Goal: Task Accomplishment & Management: Use online tool/utility

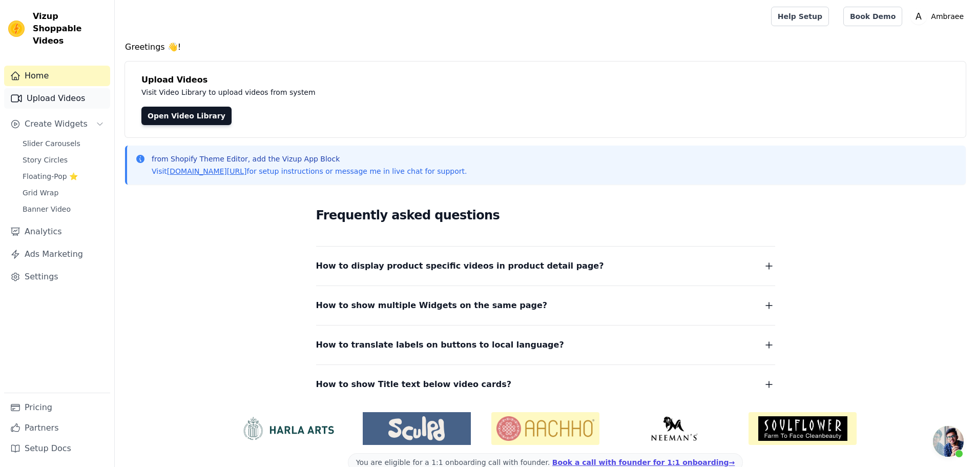
click at [64, 88] on link "Upload Videos" at bounding box center [57, 98] width 106 height 20
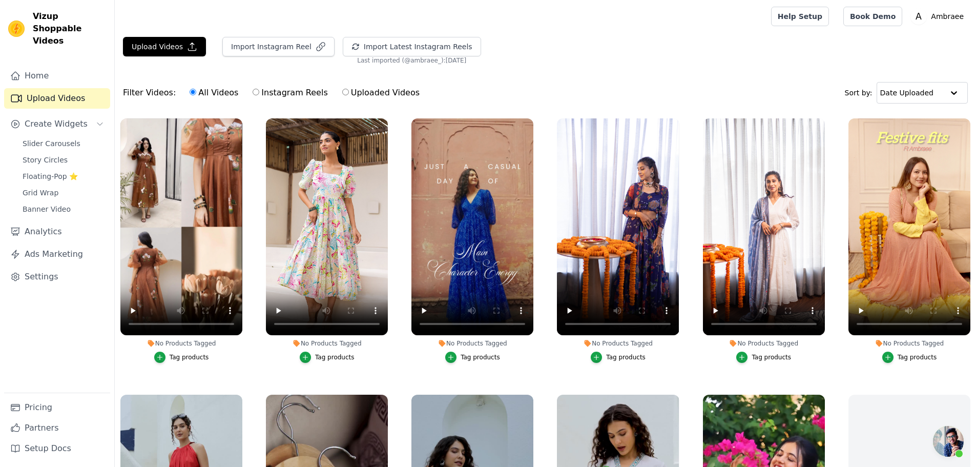
click at [323, 356] on div "Tag products" at bounding box center [334, 357] width 39 height 8
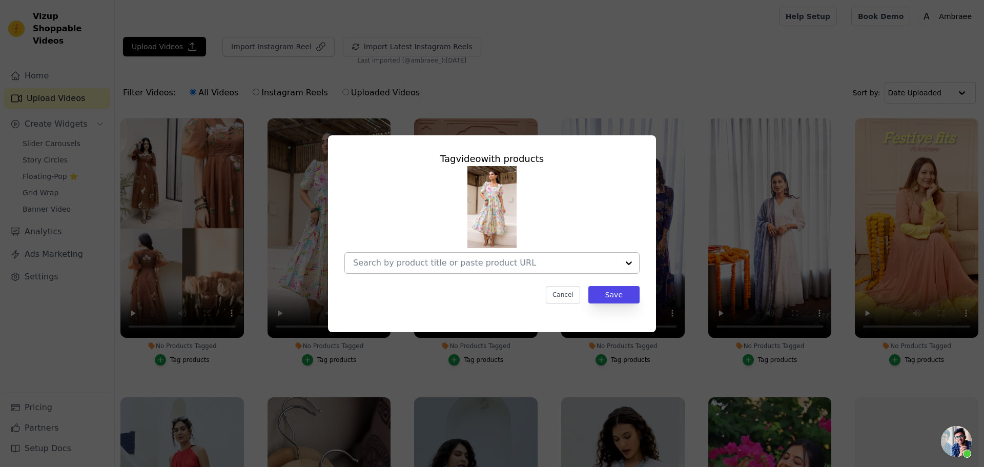
click at [471, 254] on div at bounding box center [485, 263] width 265 height 20
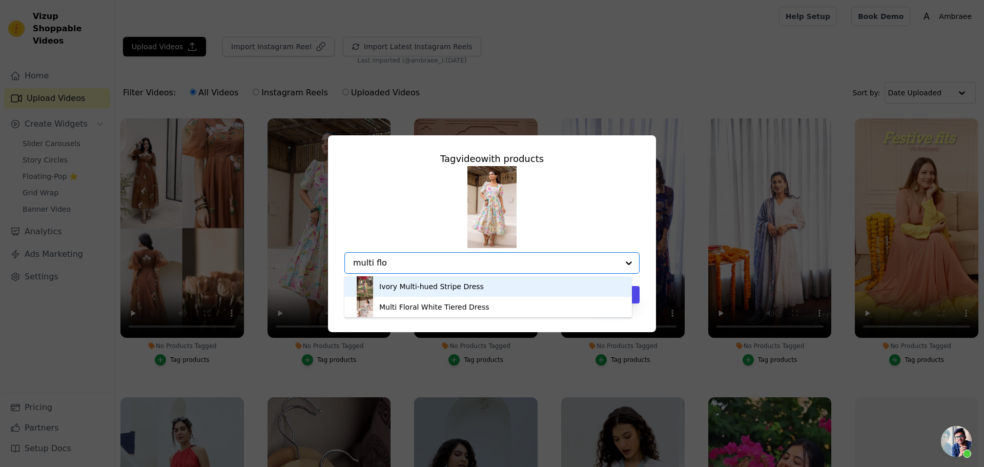
type input "multi flor"
click at [462, 285] on div "Multi Floral White Tiered Dress" at bounding box center [434, 286] width 110 height 10
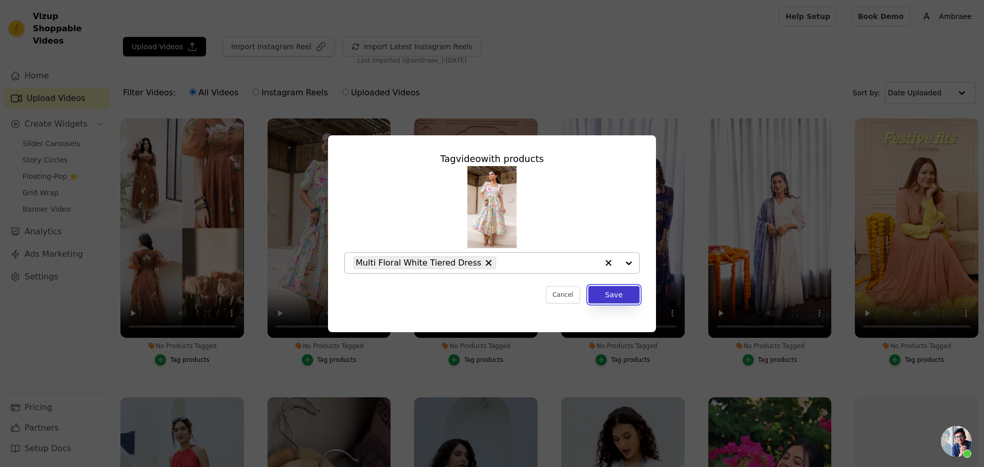
click at [615, 293] on button "Save" at bounding box center [613, 294] width 51 height 17
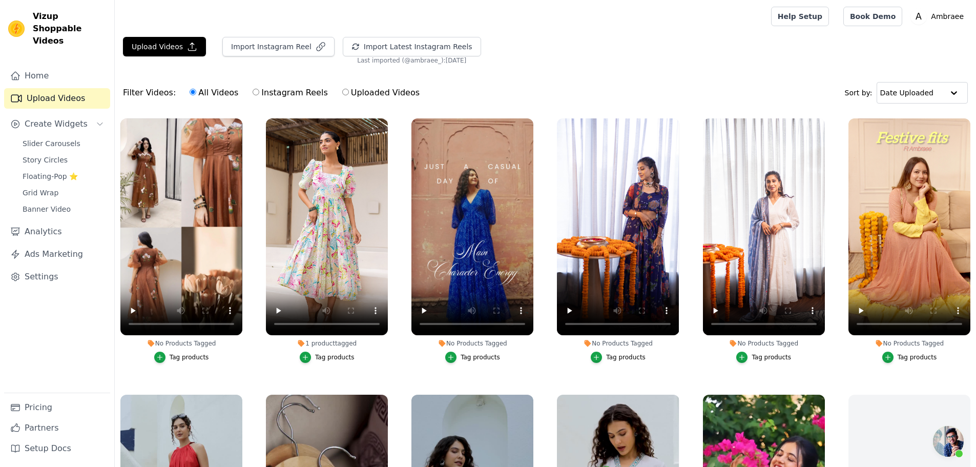
click at [472, 357] on div "Tag products" at bounding box center [480, 357] width 39 height 8
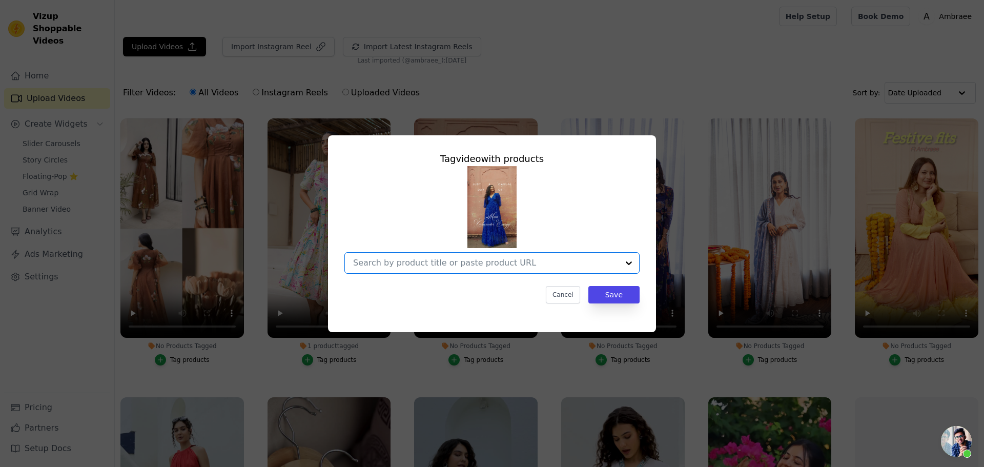
click at [453, 266] on input "No Products Tagged Tag video with products Option undefined, selected. Select i…" at bounding box center [485, 263] width 265 height 10
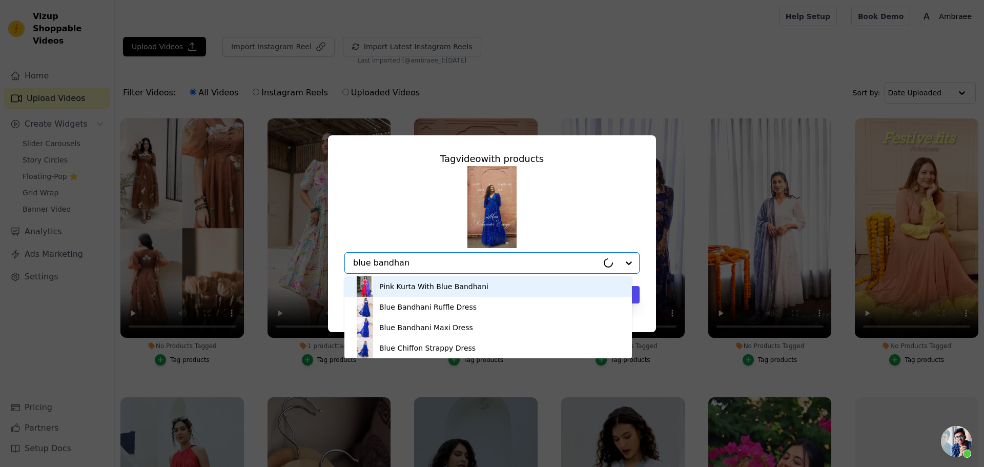
type input "blue bandhani"
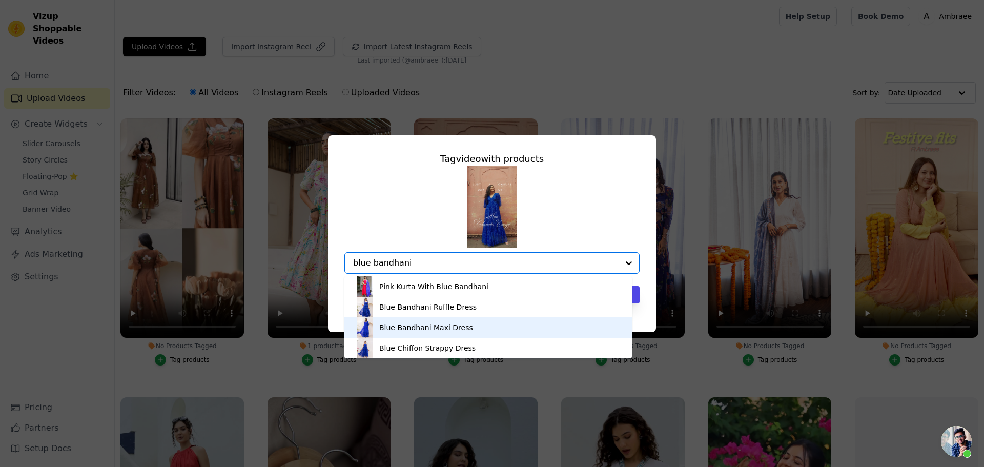
click at [449, 327] on div "Blue Bandhani Maxi Dress" at bounding box center [426, 327] width 94 height 10
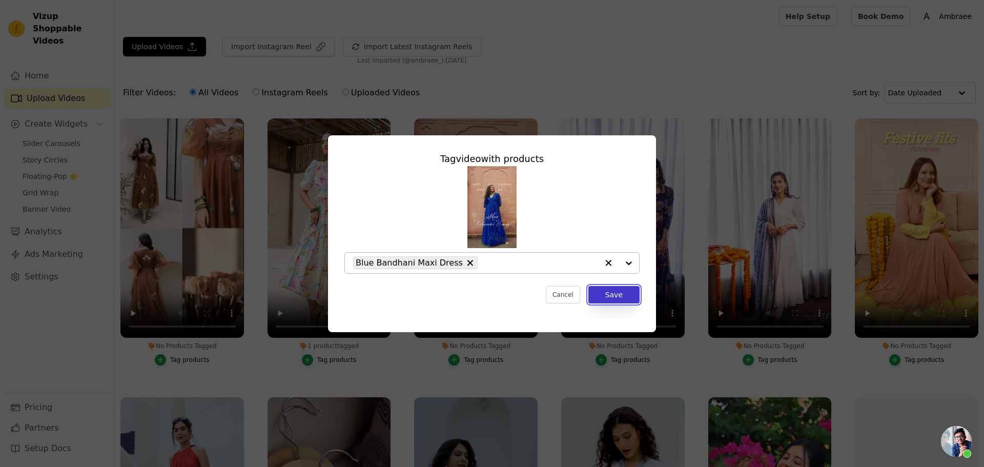
click at [622, 296] on button "Save" at bounding box center [613, 294] width 51 height 17
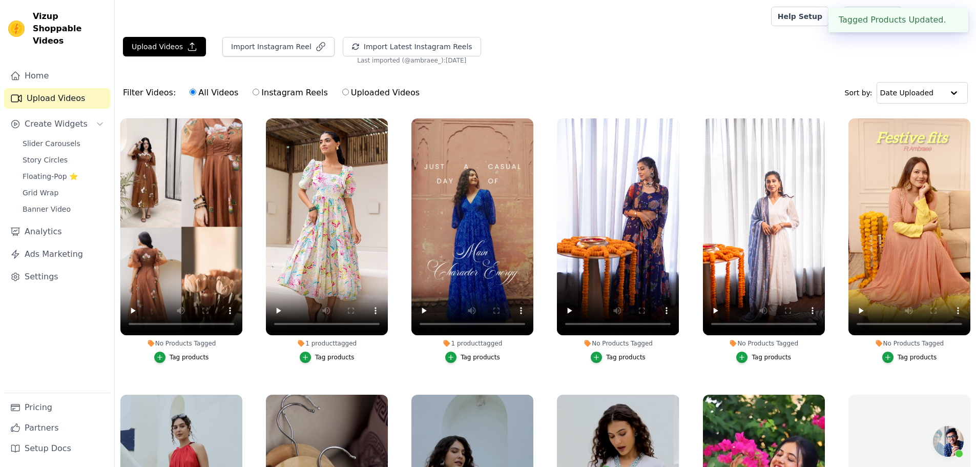
click at [184, 358] on div "Tag products" at bounding box center [189, 357] width 39 height 8
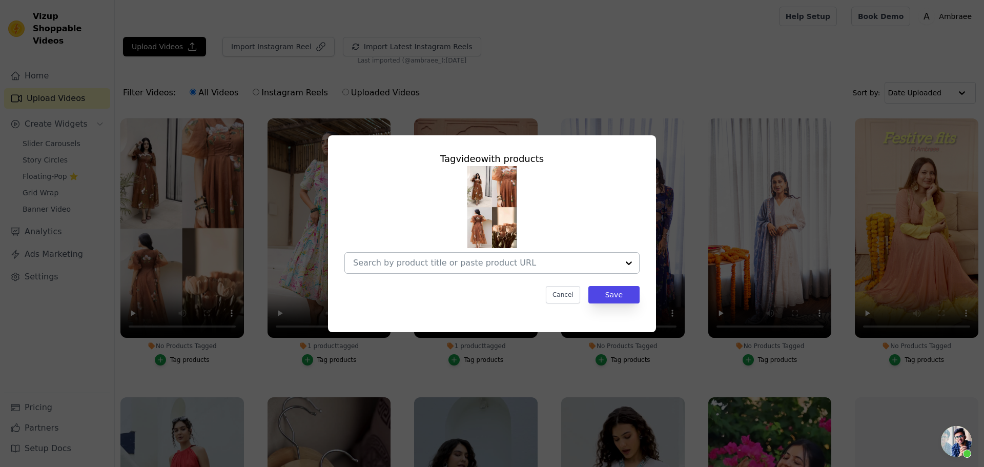
click at [484, 260] on input "No Products Tagged Tag video with products Cancel Save Tag products" at bounding box center [485, 263] width 265 height 10
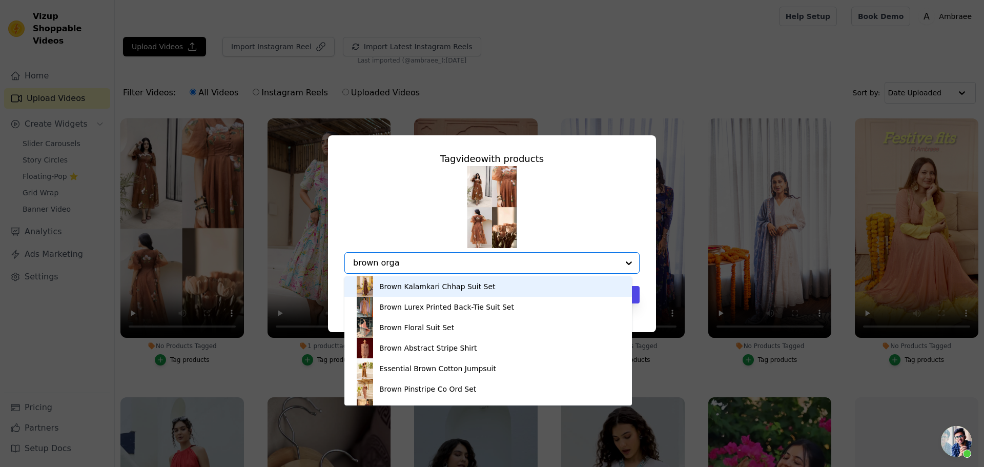
type input "brown organ"
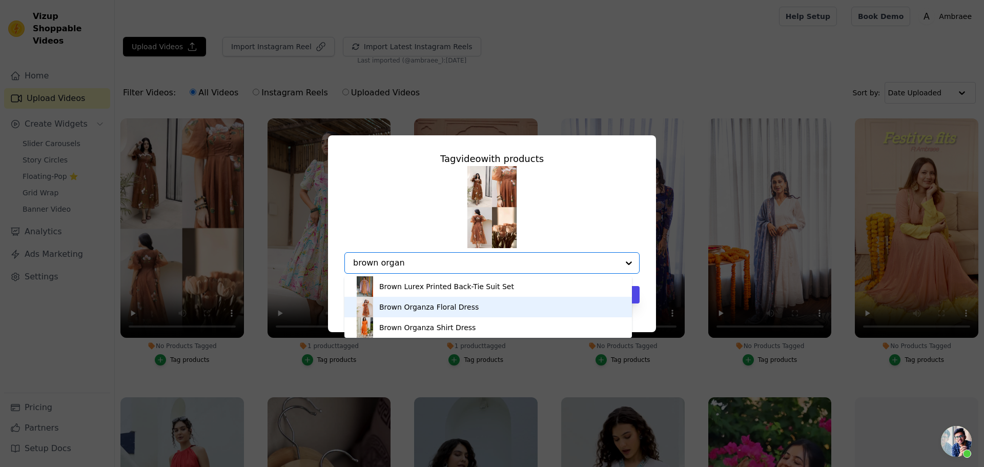
click at [473, 307] on div "Brown Organza Floral Dress" at bounding box center [487, 307] width 267 height 20
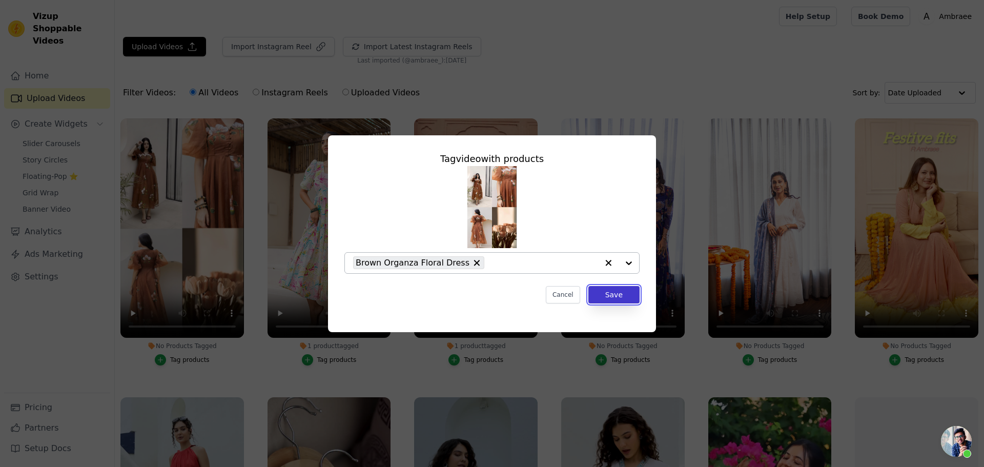
click at [616, 289] on button "Save" at bounding box center [613, 294] width 51 height 17
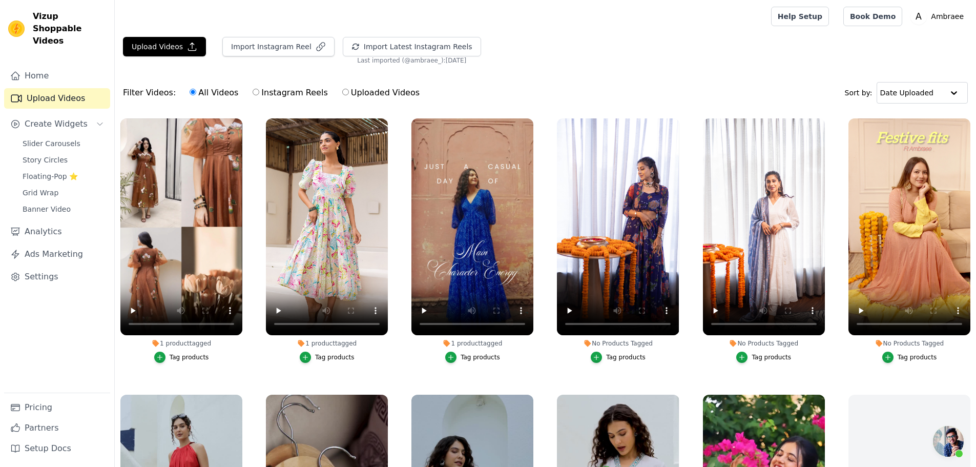
click at [618, 356] on div "Tag products" at bounding box center [625, 357] width 39 height 8
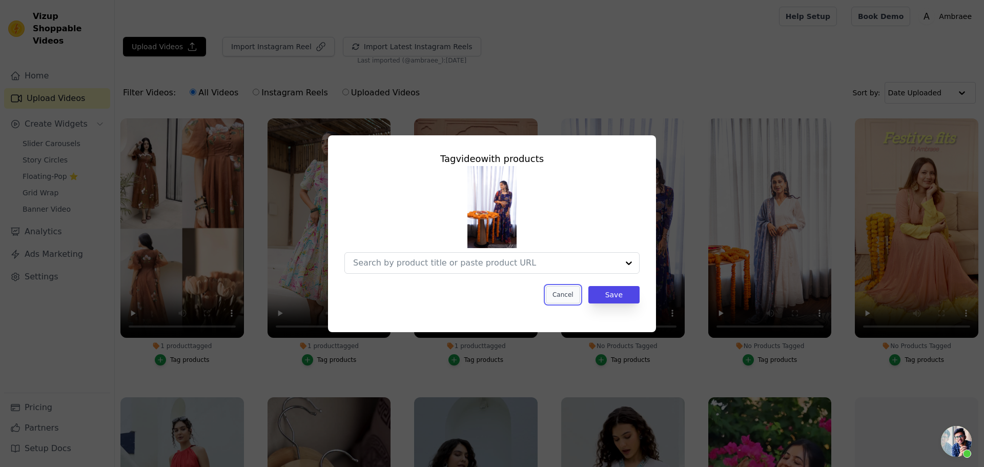
click at [569, 294] on button "Cancel" at bounding box center [563, 294] width 34 height 17
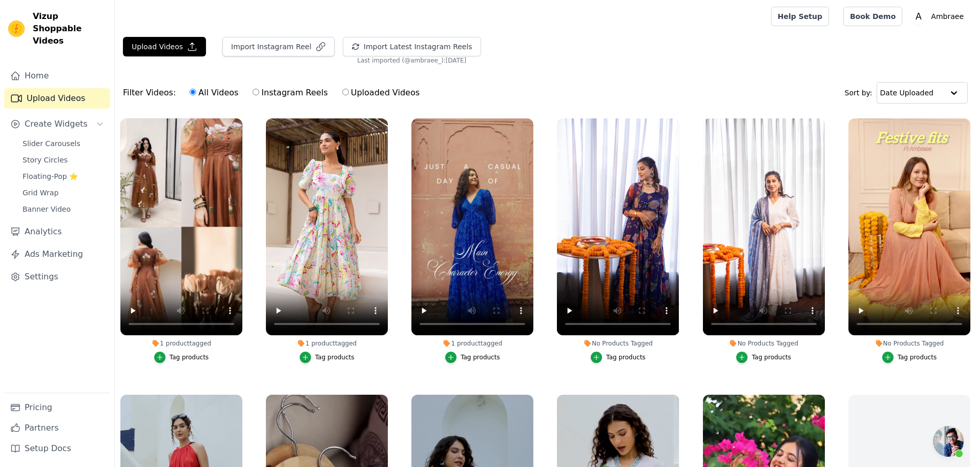
click at [613, 355] on div "Tag products" at bounding box center [625, 357] width 39 height 8
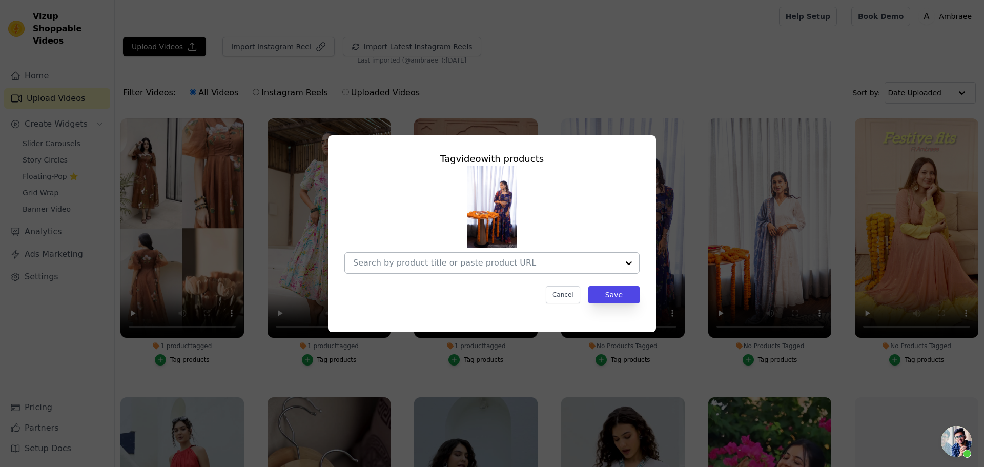
click at [464, 263] on input "No Products Tagged Tag video with products Cancel Save Tag products" at bounding box center [485, 263] width 265 height 10
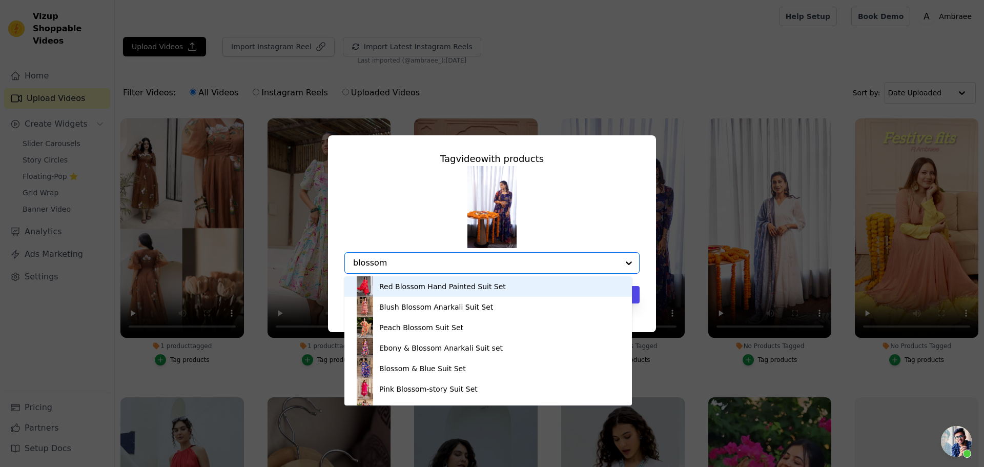
type input "blossom"
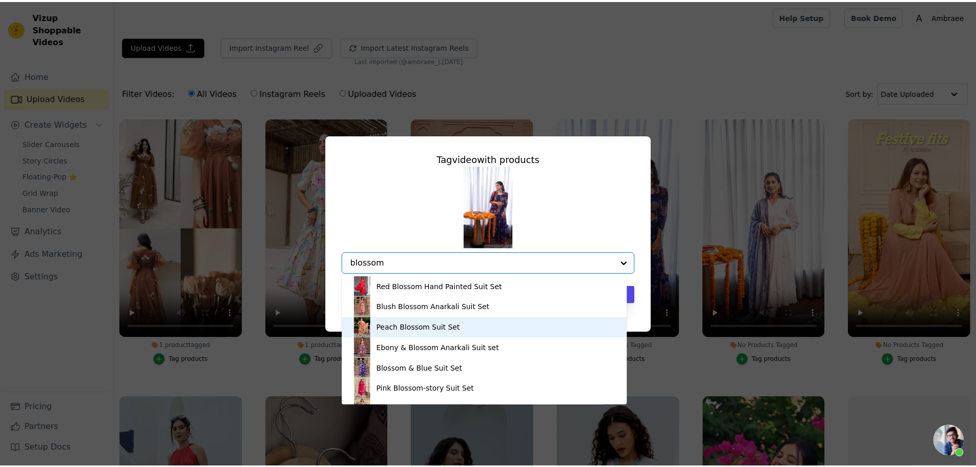
scroll to position [14, 0]
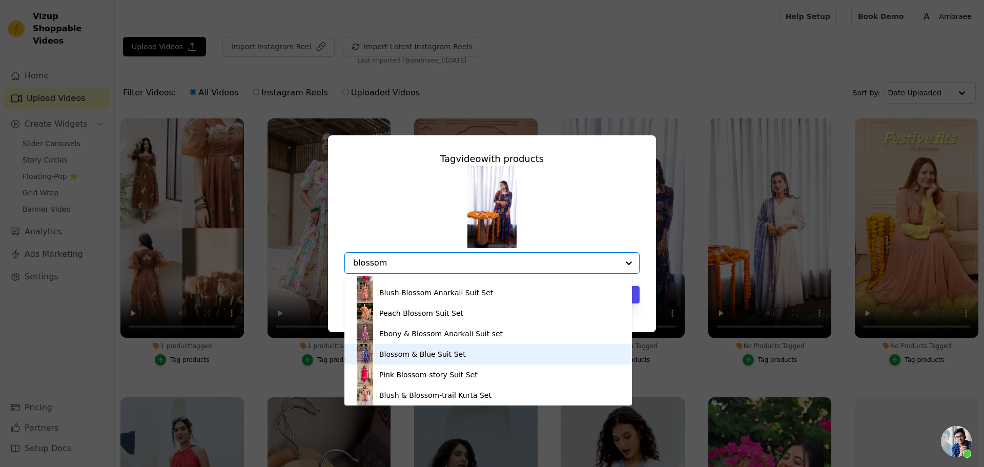
click at [432, 351] on div "Blossom & Blue Suit Set" at bounding box center [422, 354] width 87 height 10
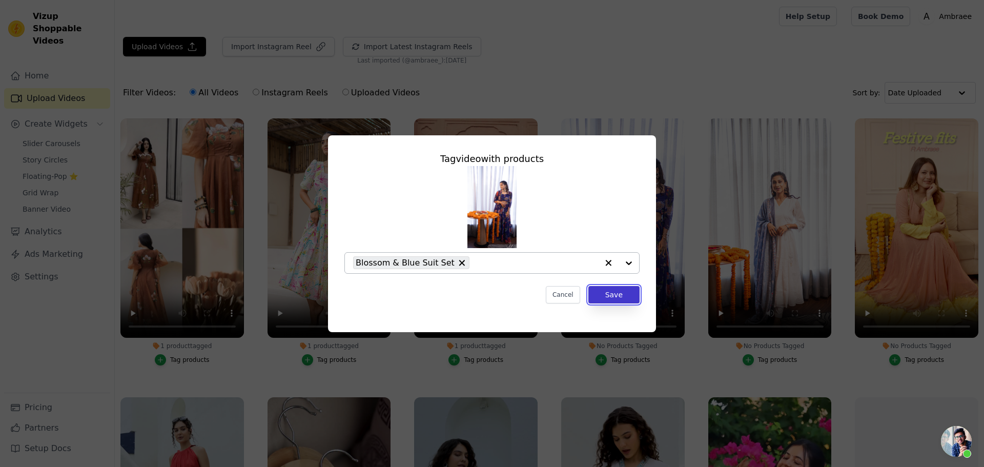
click at [626, 297] on button "Save" at bounding box center [613, 294] width 51 height 17
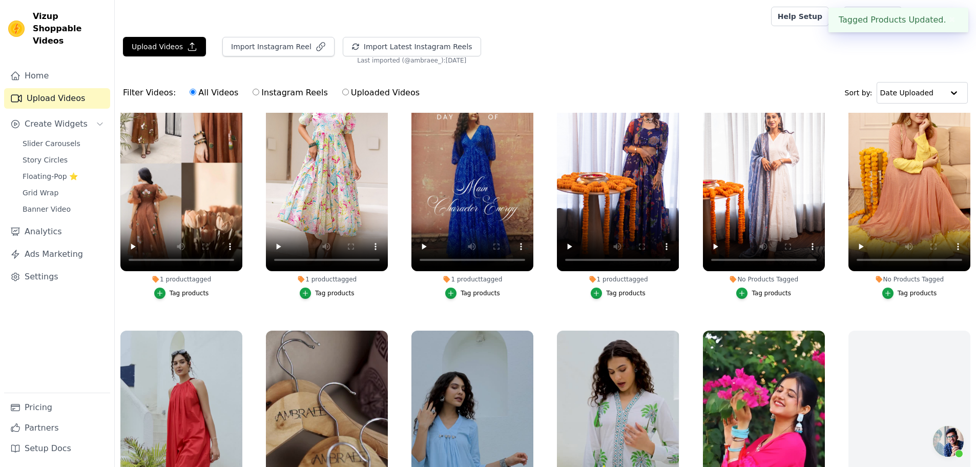
scroll to position [102, 0]
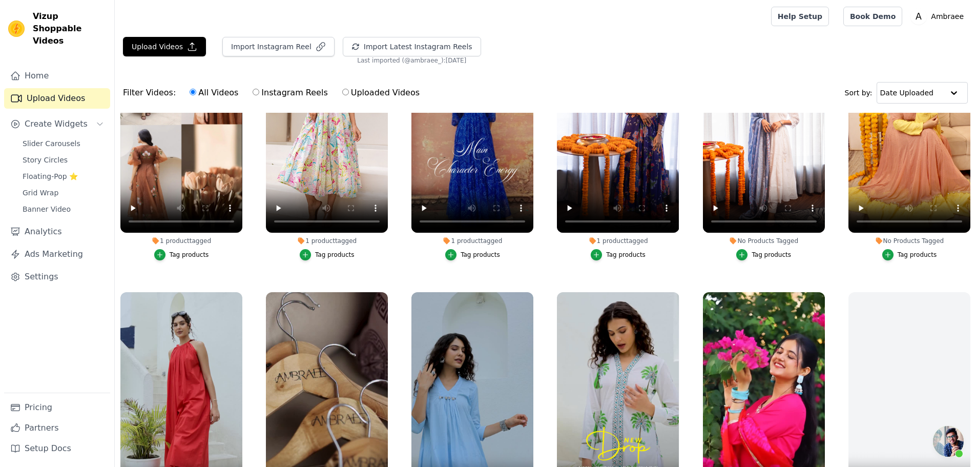
click at [762, 251] on div "Tag products" at bounding box center [771, 255] width 39 height 8
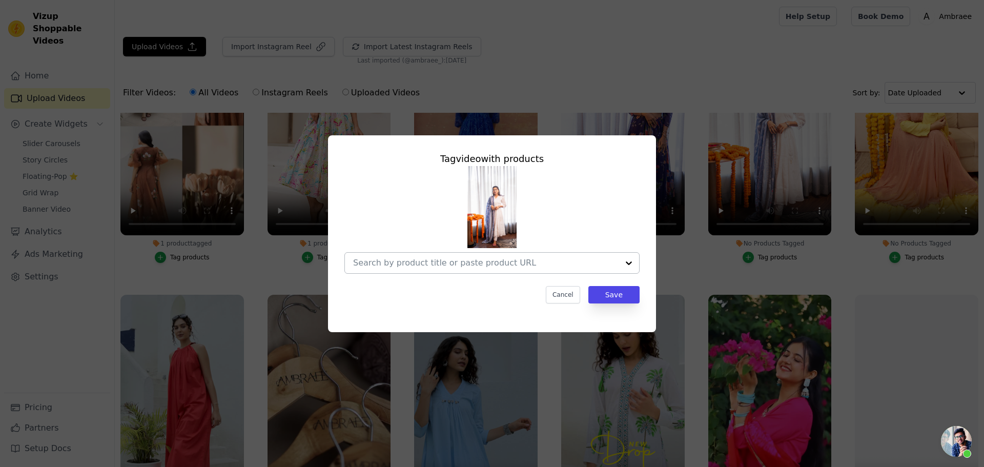
click at [536, 263] on input "No Products Tagged Tag video with products Cancel Save Tag products" at bounding box center [485, 263] width 265 height 10
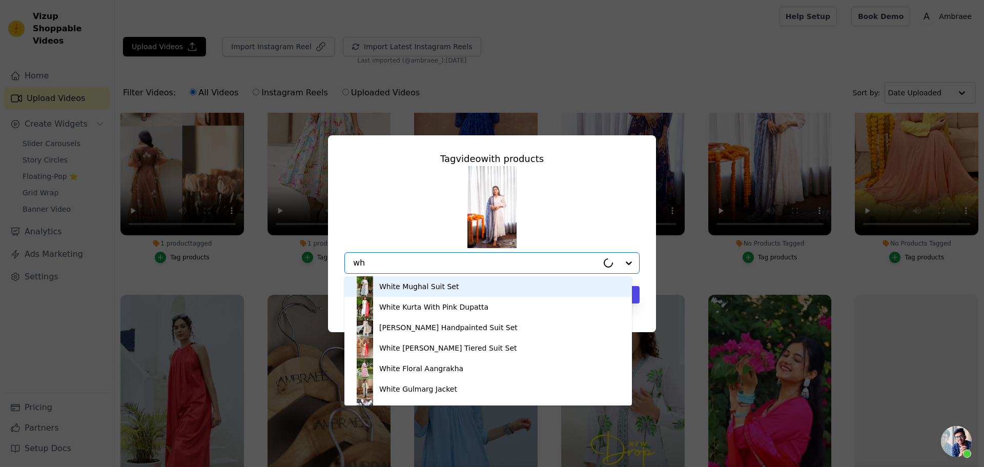
type input "w"
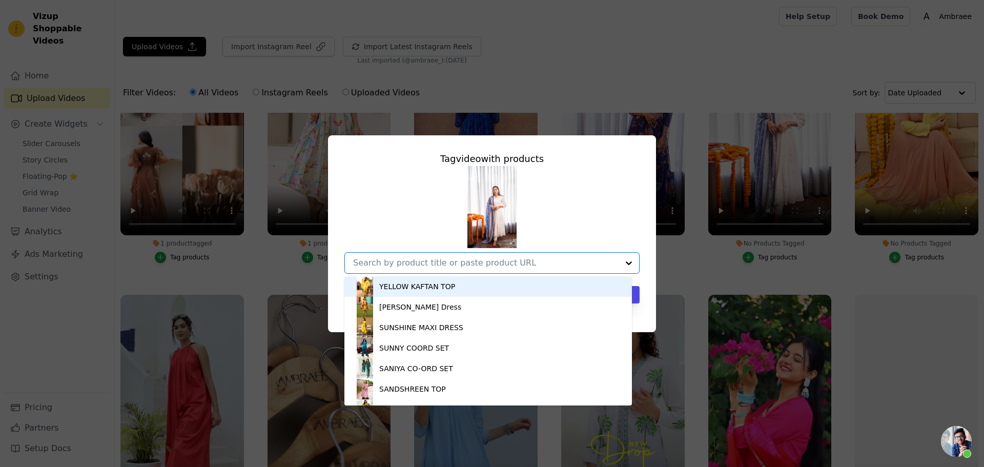
click at [681, 260] on div "Tag video with products YELLOW KAFTAN TOP Tina Maxi Dress SUNSHINE MAXI DRESS S…" at bounding box center [491, 234] width 951 height 230
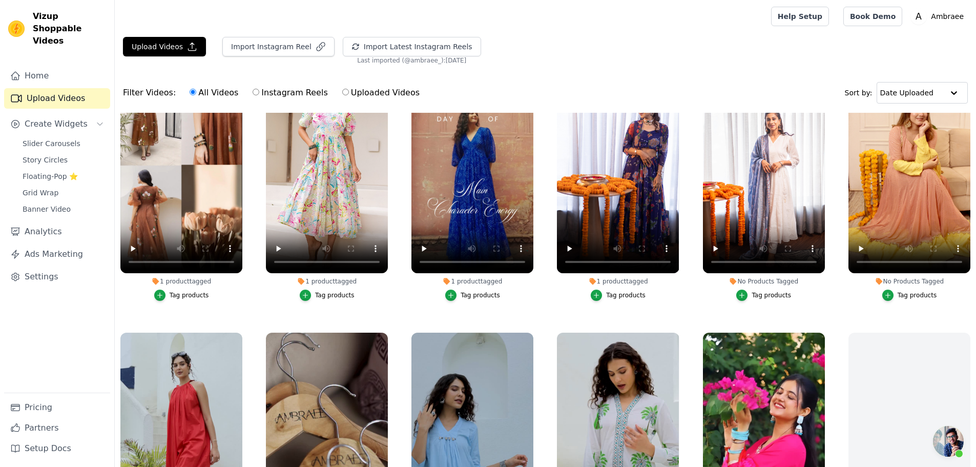
scroll to position [0, 0]
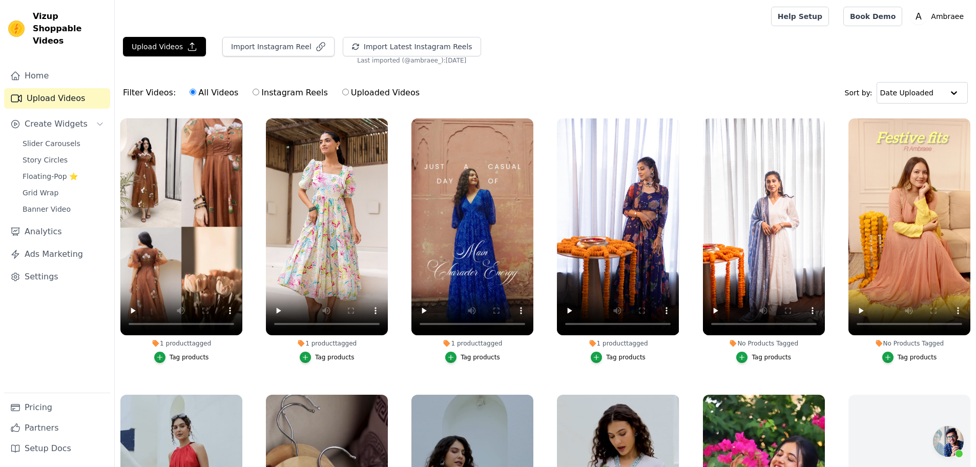
click at [771, 356] on div "Tag products" at bounding box center [771, 357] width 39 height 8
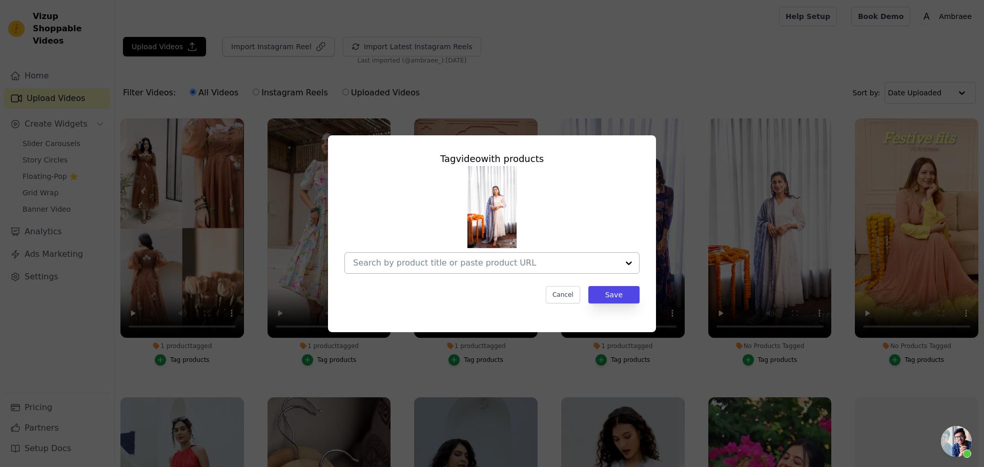
click at [478, 265] on input "No Products Tagged Tag video with products Cancel Save Tag products" at bounding box center [485, 263] width 265 height 10
type input "k"
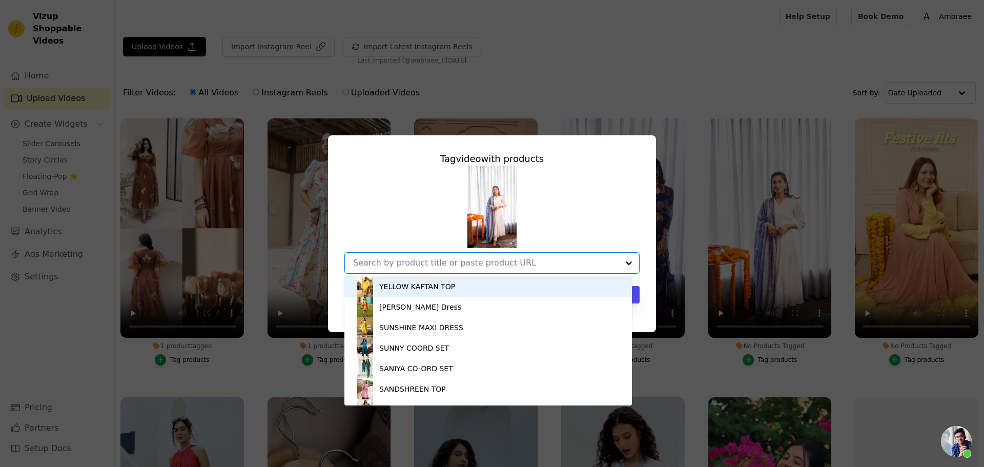
click at [662, 43] on div "Tag video with products YELLOW KAFTAN TOP Tina Maxi Dress SUNSHINE MAXI DRESS S…" at bounding box center [492, 233] width 984 height 467
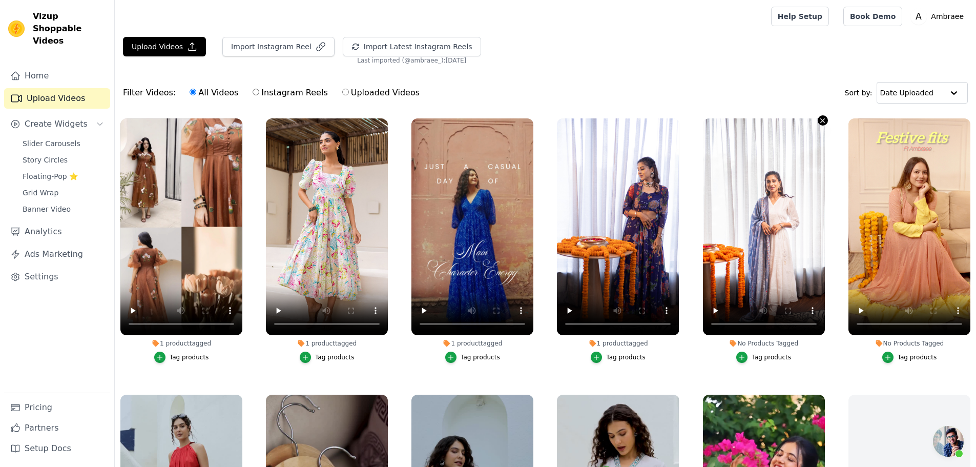
click at [821, 119] on icon "button" at bounding box center [823, 120] width 4 height 4
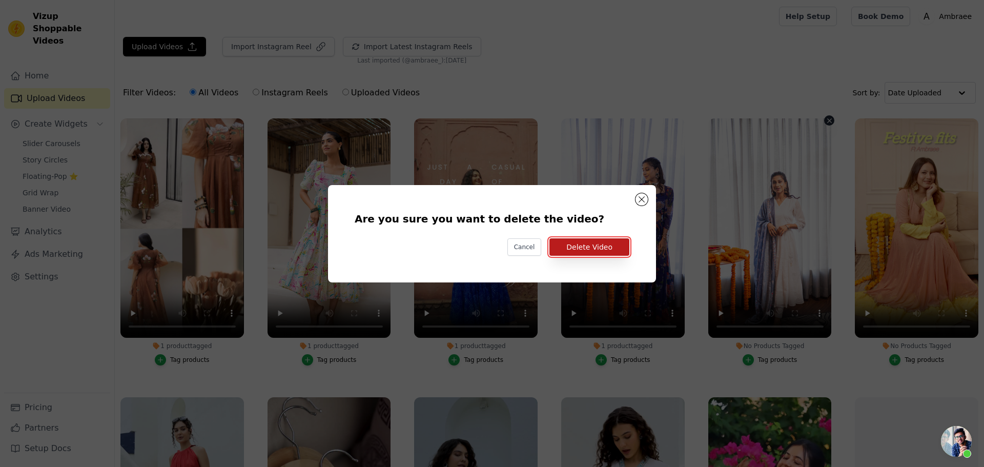
click at [598, 251] on button "Delete Video" at bounding box center [589, 246] width 80 height 17
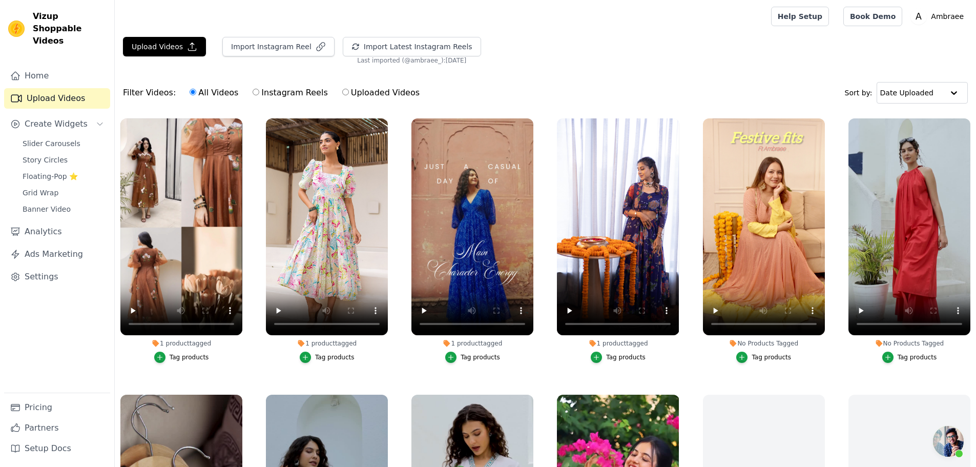
click at [761, 357] on div "Tag products" at bounding box center [771, 357] width 39 height 8
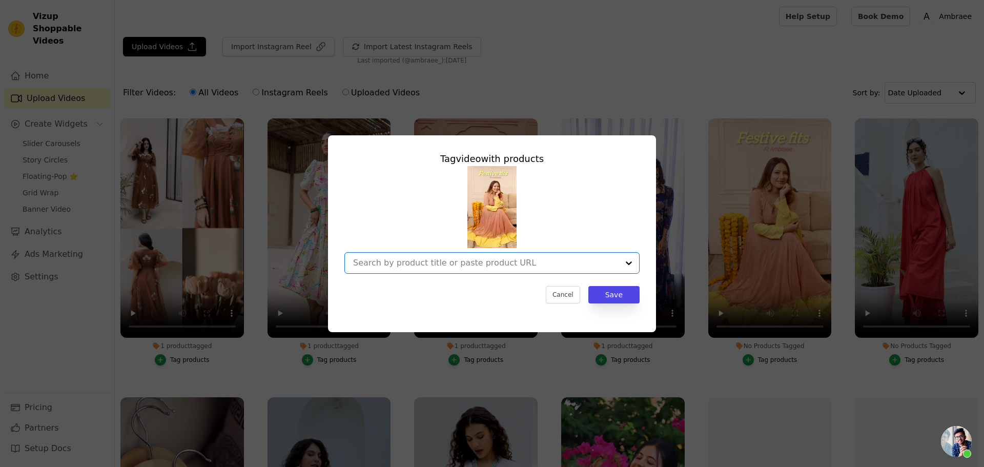
click at [469, 262] on input "No Products Tagged Tag video with products Option undefined, selected. Select i…" at bounding box center [485, 263] width 265 height 10
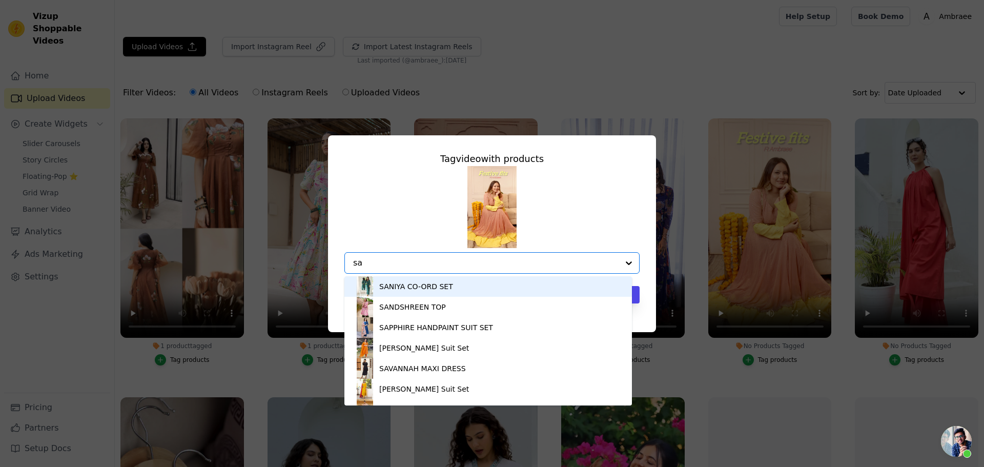
type input "sah"
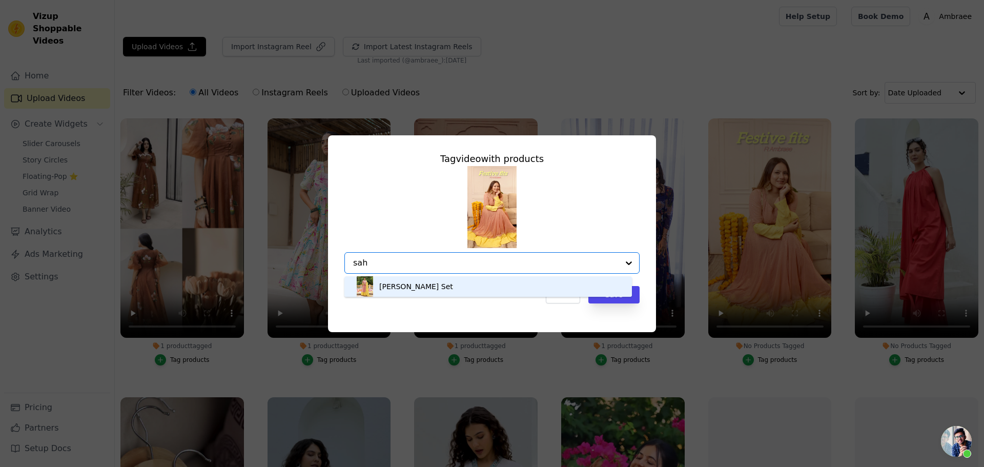
click at [459, 289] on div "Sahjadi Anarkali Set" at bounding box center [487, 286] width 267 height 20
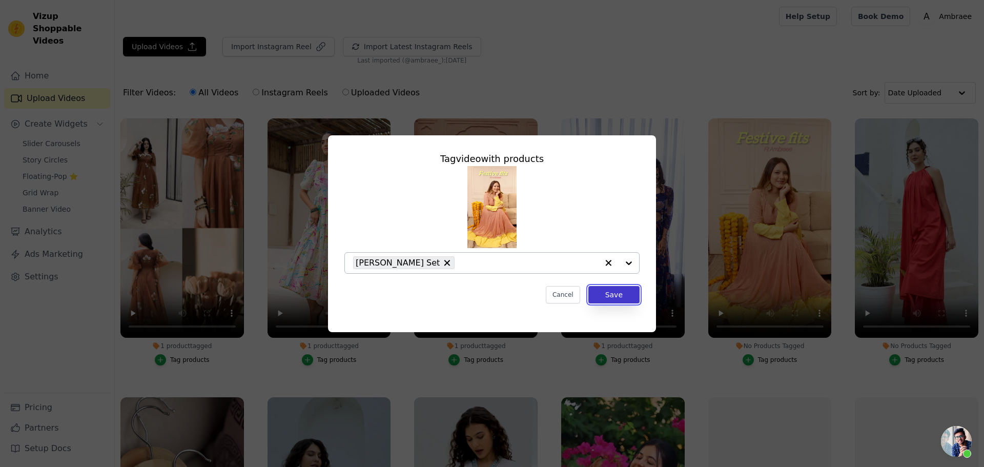
click at [623, 295] on button "Save" at bounding box center [613, 294] width 51 height 17
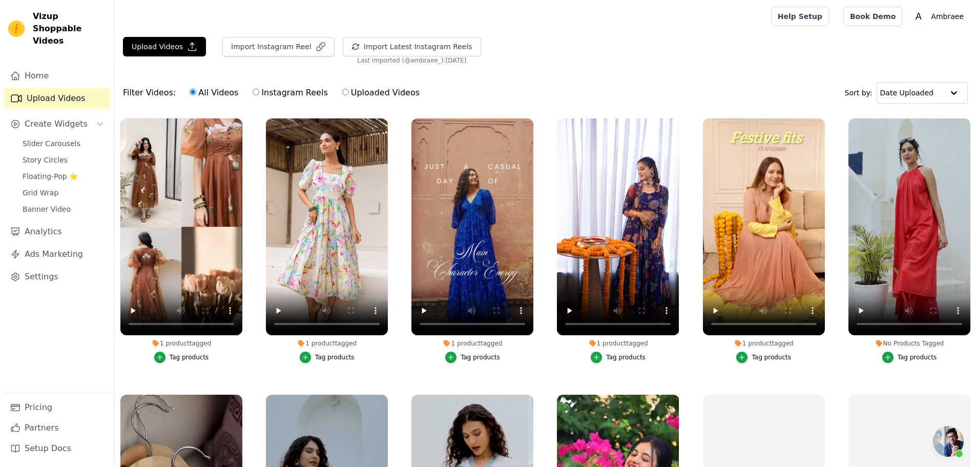
click at [908, 357] on div "Tag products" at bounding box center [917, 357] width 39 height 8
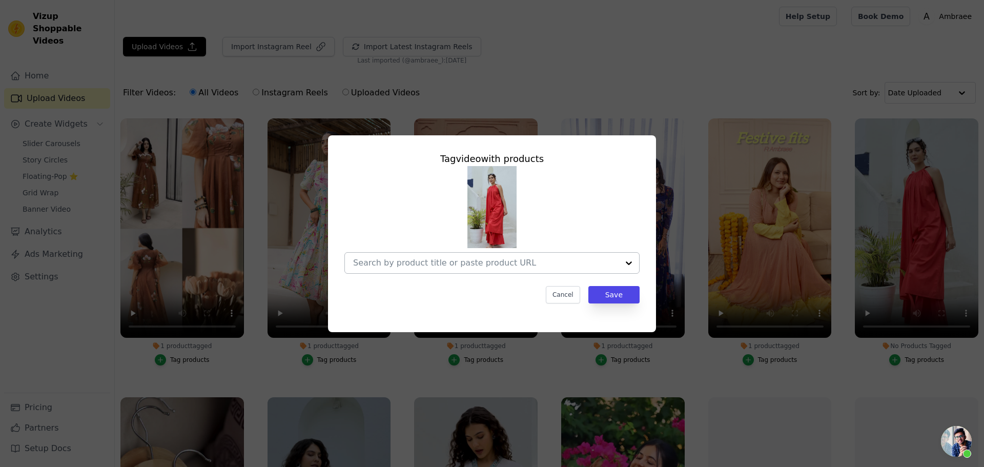
click at [518, 264] on input "No Products Tagged Tag video with products Cancel Save Tag products" at bounding box center [485, 263] width 265 height 10
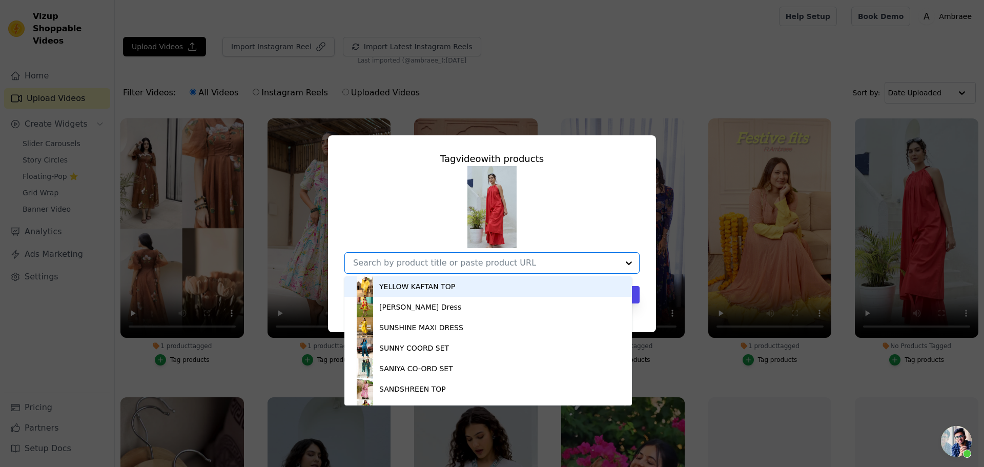
click at [487, 259] on input "No Products Tagged Tag video with products YELLOW KAFTAN TOP Tina Maxi Dress SU…" at bounding box center [485, 263] width 265 height 10
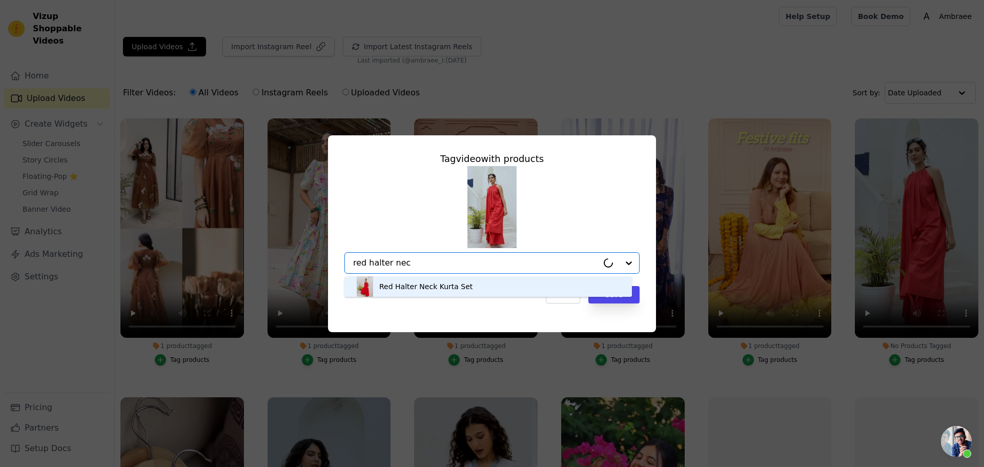
type input "red halter neck"
click at [454, 285] on div "Red Halter Neck Kurta Set" at bounding box center [425, 286] width 93 height 10
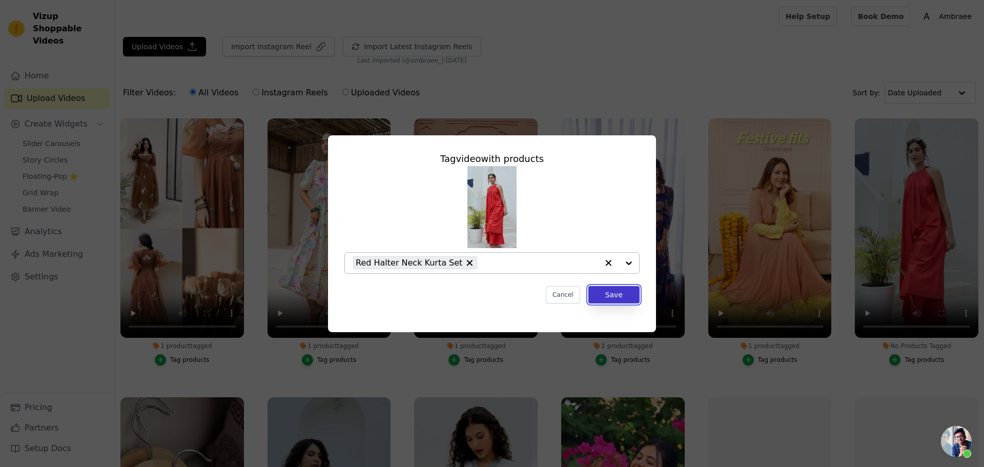
click at [608, 294] on button "Save" at bounding box center [613, 294] width 51 height 17
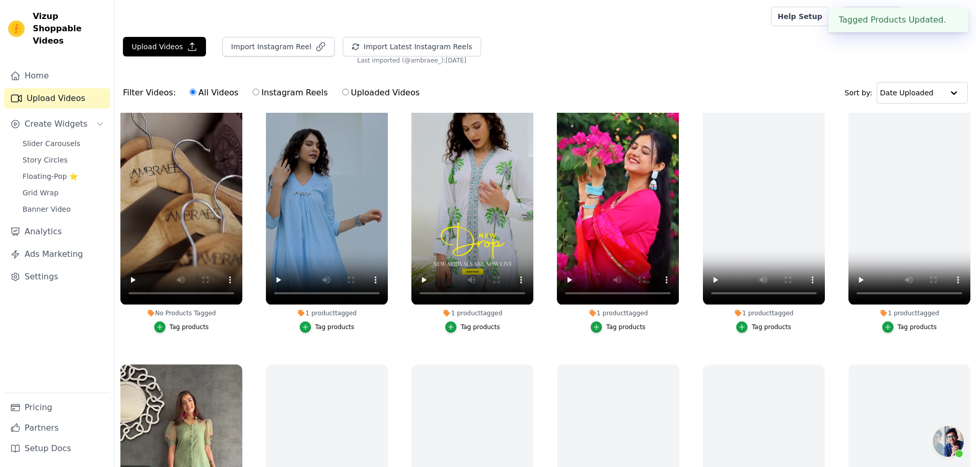
scroll to position [307, 0]
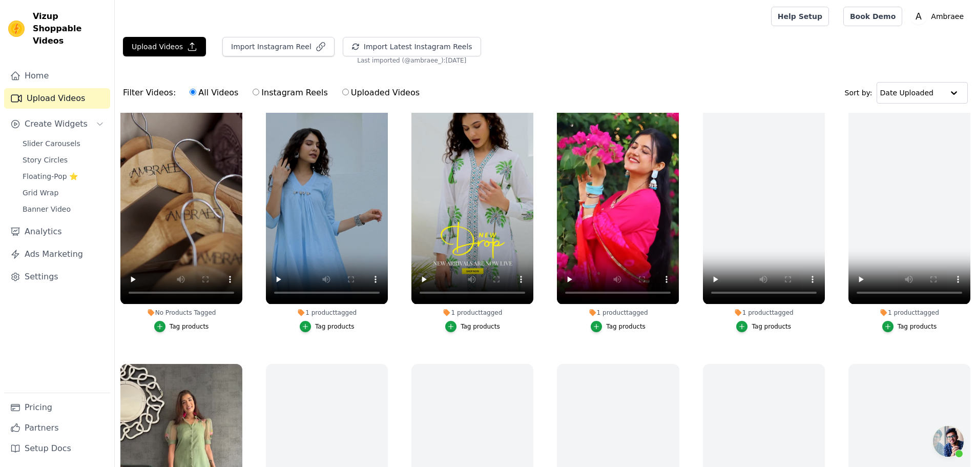
click at [185, 325] on div "Tag products" at bounding box center [189, 326] width 39 height 8
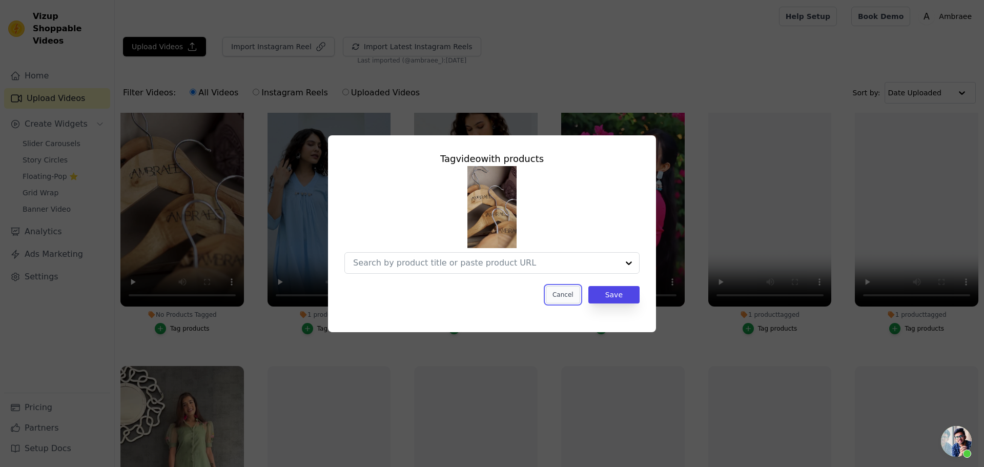
click at [564, 295] on button "Cancel" at bounding box center [563, 294] width 34 height 17
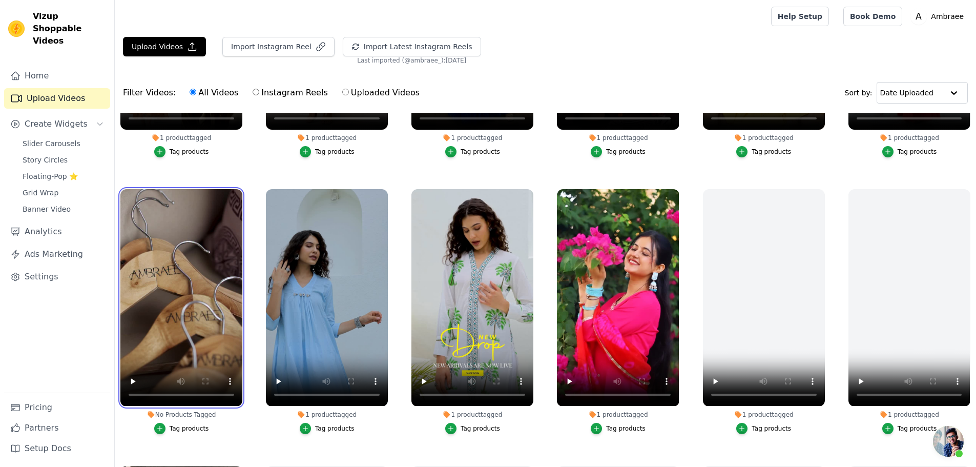
scroll to position [205, 0]
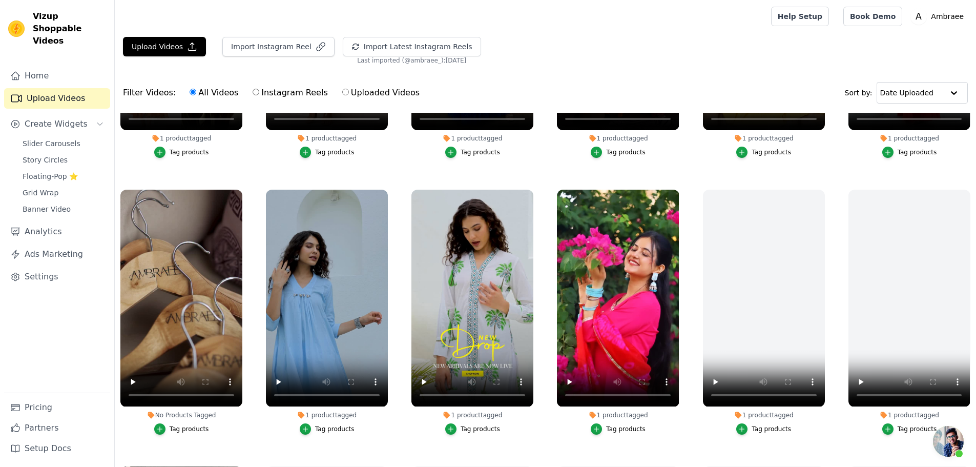
click at [188, 426] on div "Tag products" at bounding box center [189, 429] width 39 height 8
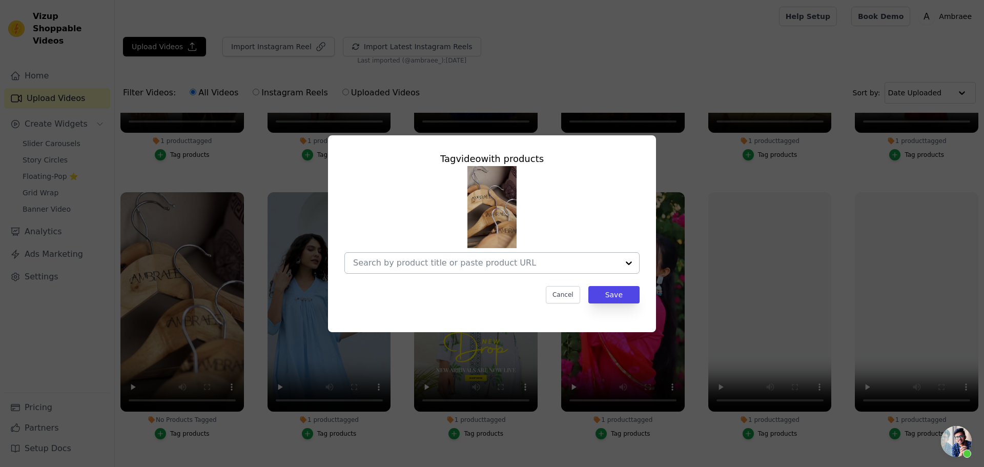
click at [512, 268] on div at bounding box center [485, 263] width 265 height 20
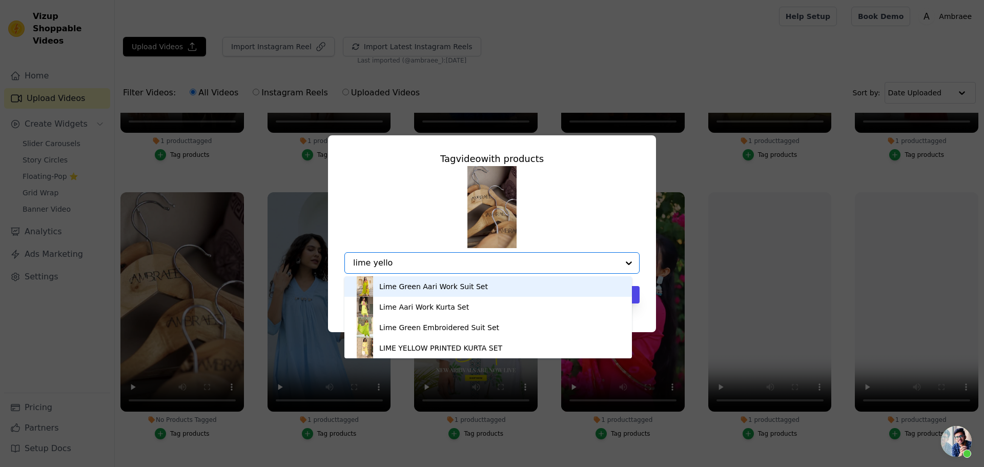
type input "lime yellow"
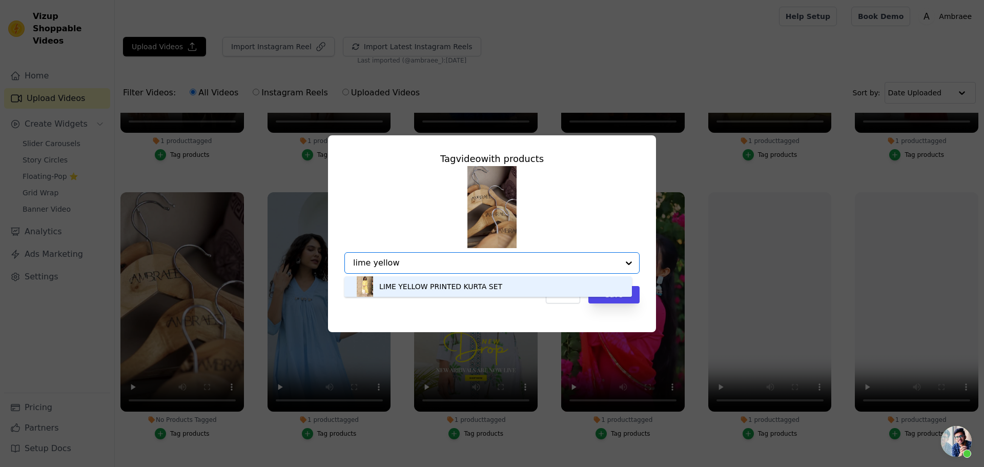
click at [479, 283] on div "LIME YELLOW PRINTED KURTA SET" at bounding box center [440, 286] width 123 height 10
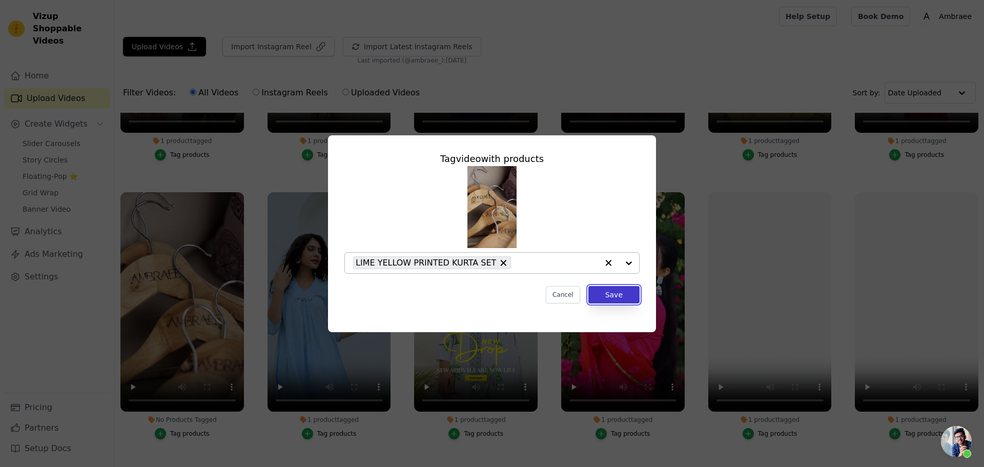
click at [624, 291] on button "Save" at bounding box center [613, 294] width 51 height 17
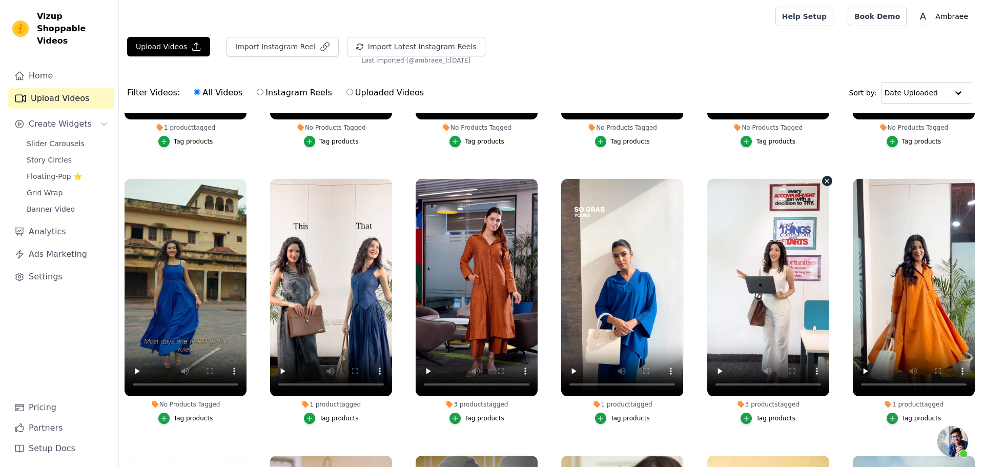
scroll to position [820, 0]
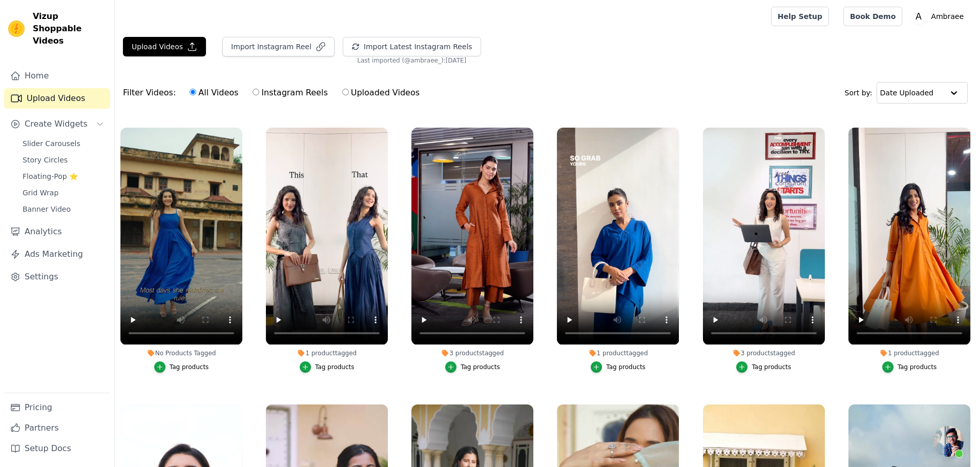
click at [179, 363] on div "Tag products" at bounding box center [189, 367] width 39 height 8
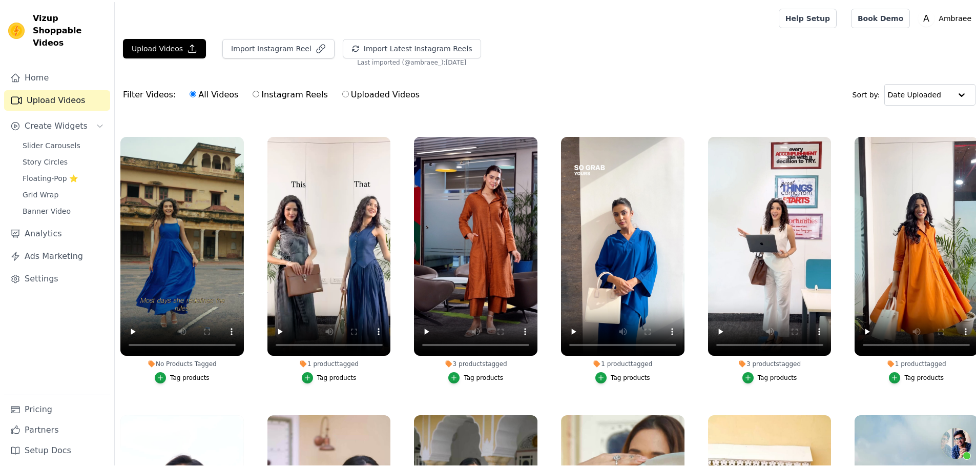
scroll to position [827, 0]
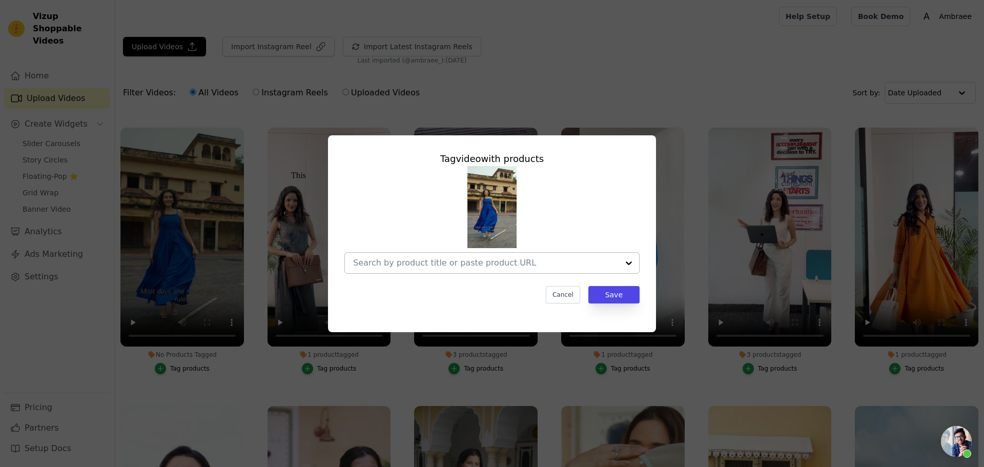
click at [403, 264] on input "No Products Tagged Tag video with products Cancel Save Tag products" at bounding box center [485, 263] width 265 height 10
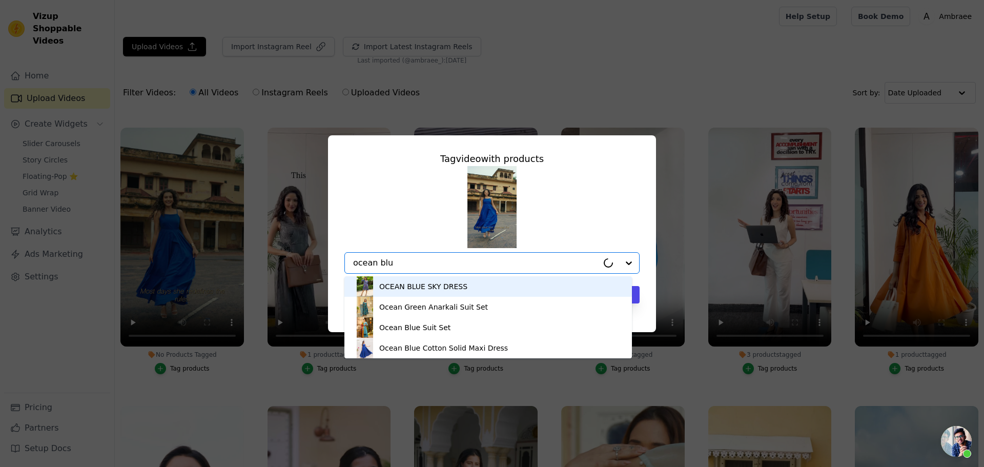
type input "ocean blue"
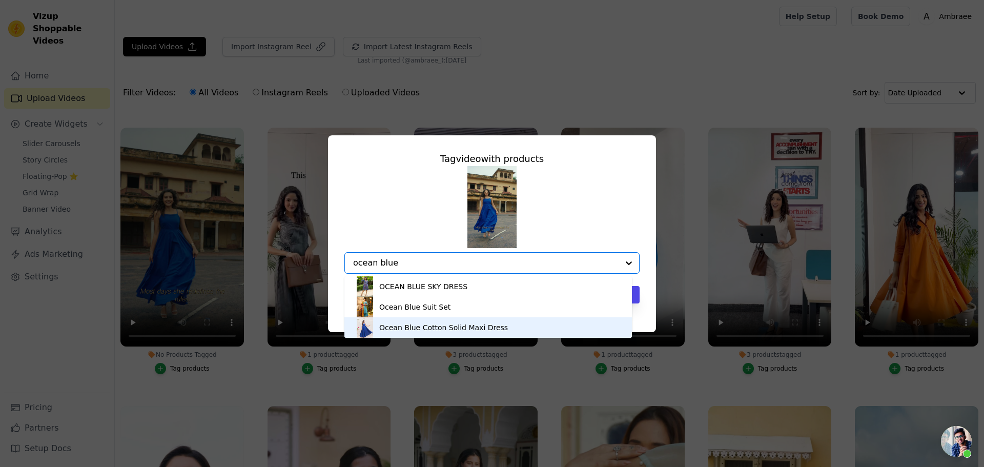
click at [421, 323] on div "Ocean Blue Cotton Solid Maxi Dress" at bounding box center [443, 327] width 129 height 10
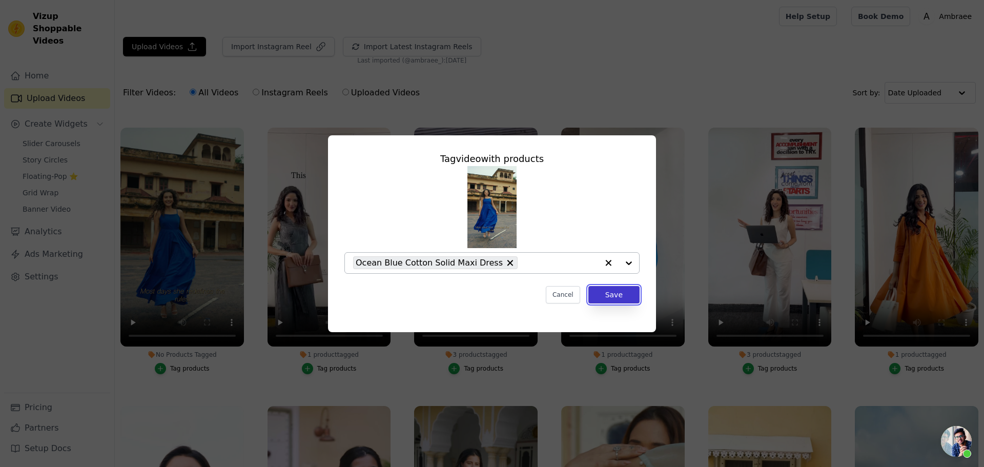
click at [622, 291] on button "Save" at bounding box center [613, 294] width 51 height 17
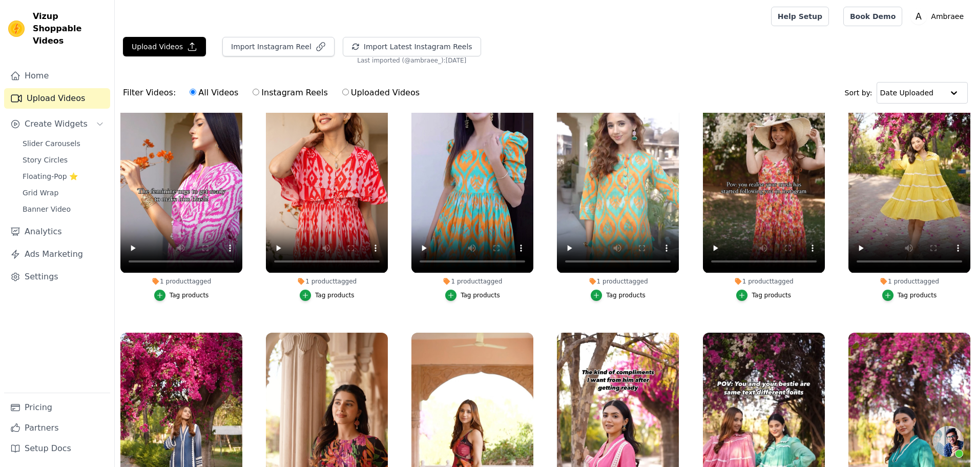
scroll to position [7287, 0]
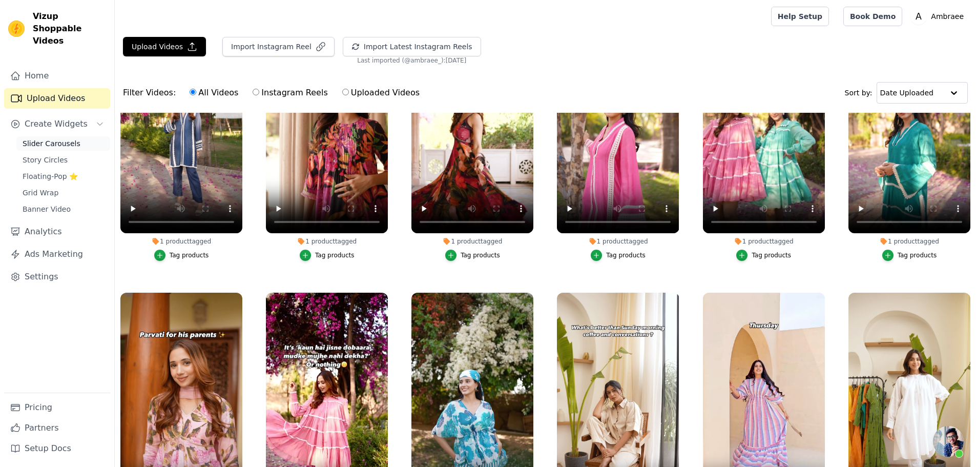
click at [70, 138] on span "Slider Carousels" at bounding box center [52, 143] width 58 height 10
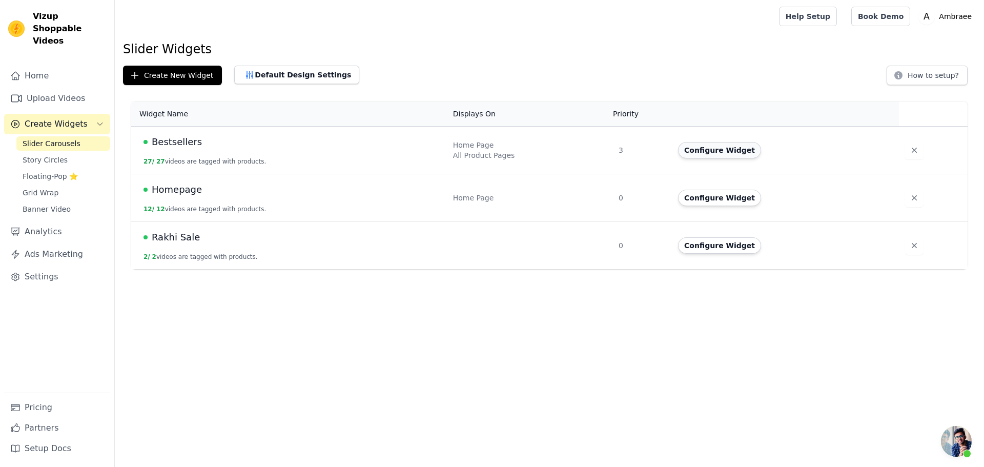
click at [736, 153] on button "Configure Widget" at bounding box center [719, 150] width 83 height 16
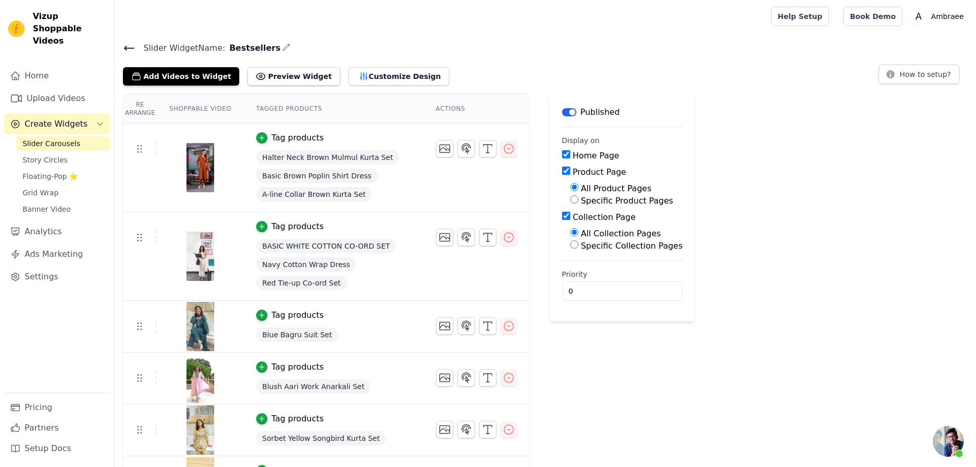
click at [570, 200] on input "Specific Product Pages" at bounding box center [574, 199] width 8 height 8
radio input "true"
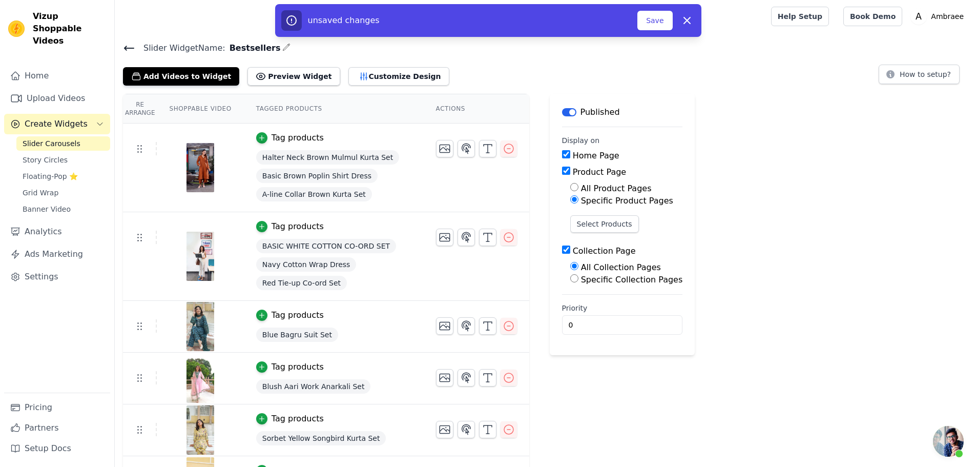
click at [570, 186] on input "All Product Pages" at bounding box center [574, 187] width 8 height 8
radio input "true"
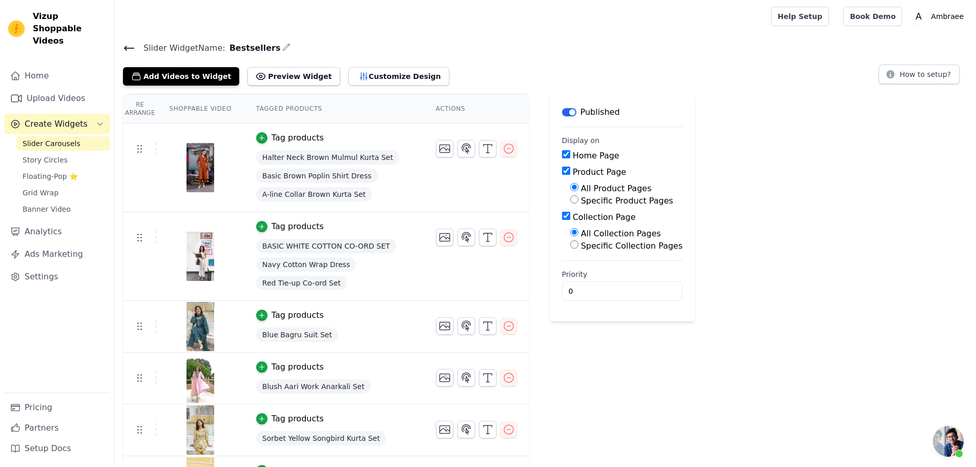
click at [562, 154] on input "Home Page" at bounding box center [566, 154] width 8 height 8
checkbox input "false"
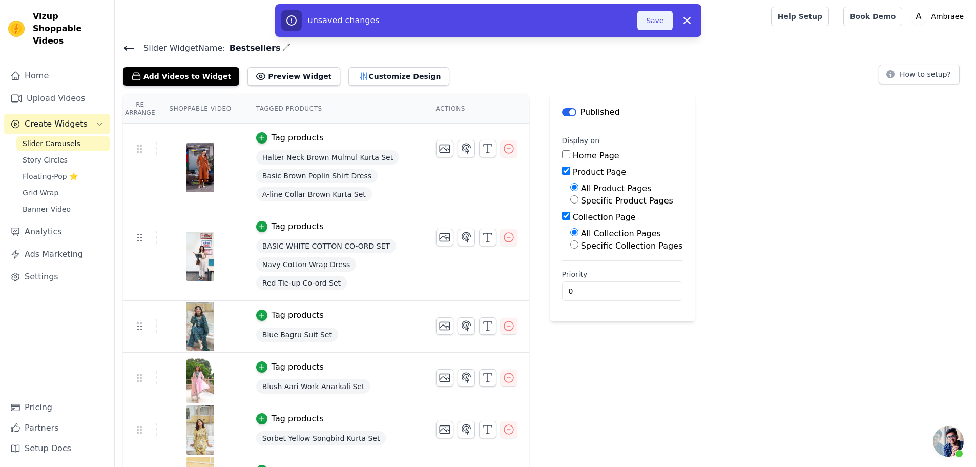
click at [654, 21] on button "Save" at bounding box center [654, 20] width 35 height 19
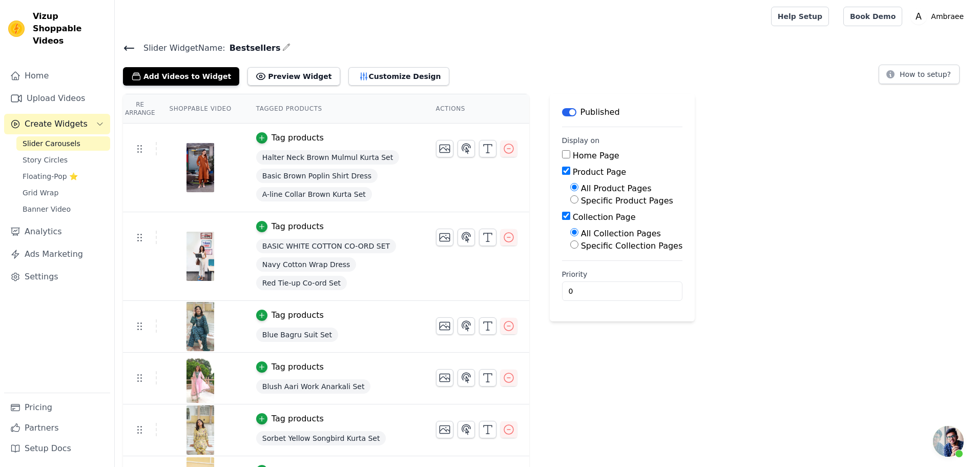
click at [88, 114] on button "Create Widgets" at bounding box center [57, 124] width 106 height 20
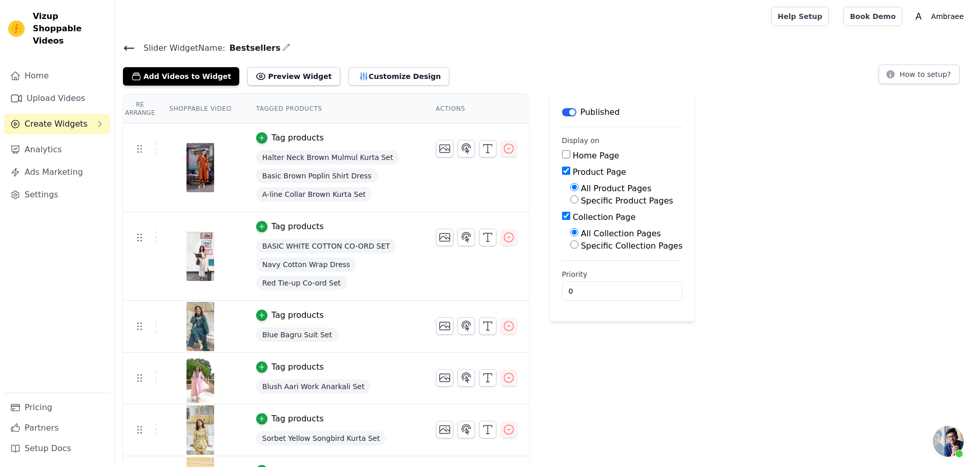
click at [88, 114] on button "Create Widgets" at bounding box center [57, 124] width 106 height 20
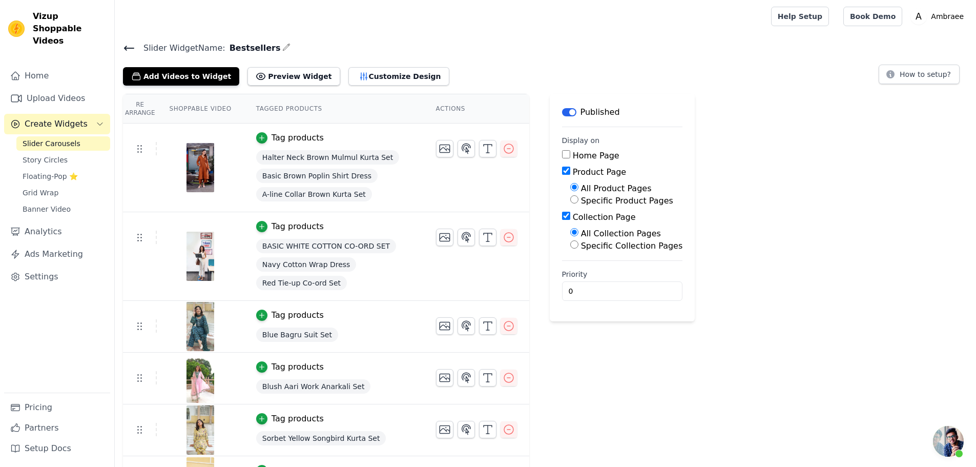
click at [65, 138] on span "Slider Carousels" at bounding box center [52, 143] width 58 height 10
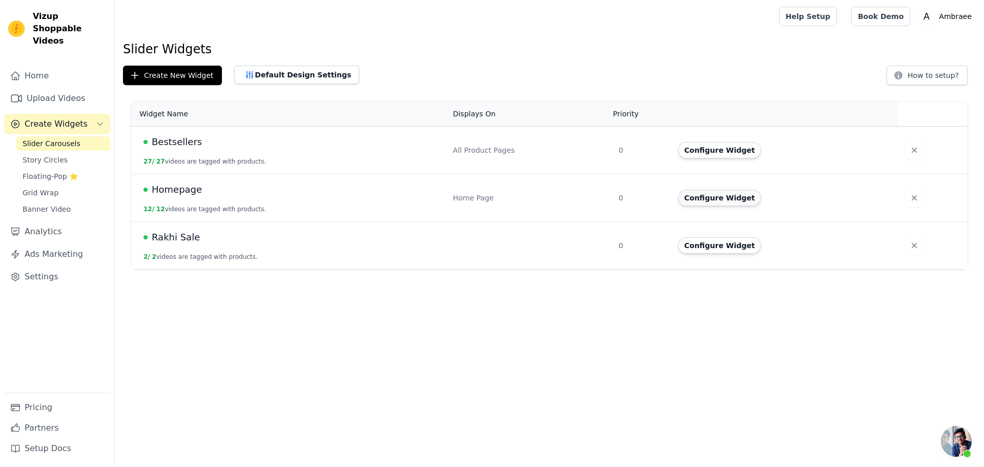
click at [712, 199] on button "Configure Widget" at bounding box center [719, 198] width 83 height 16
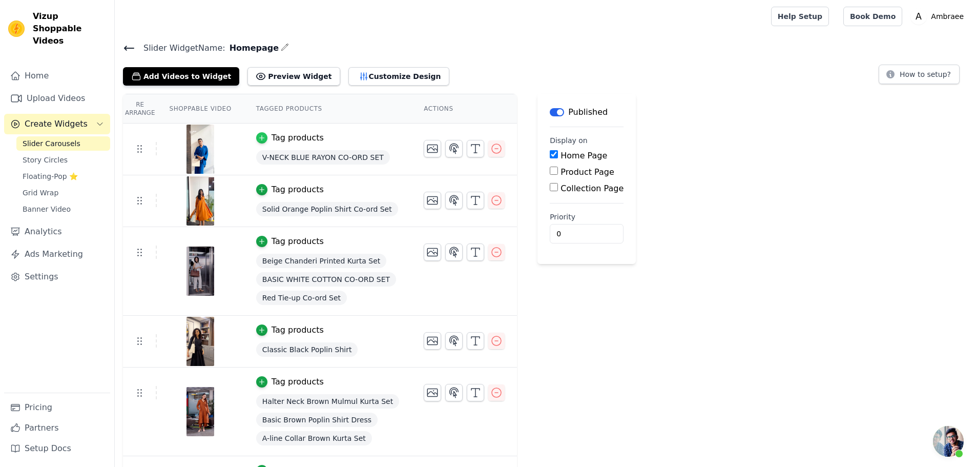
click at [258, 136] on icon "button" at bounding box center [261, 137] width 7 height 7
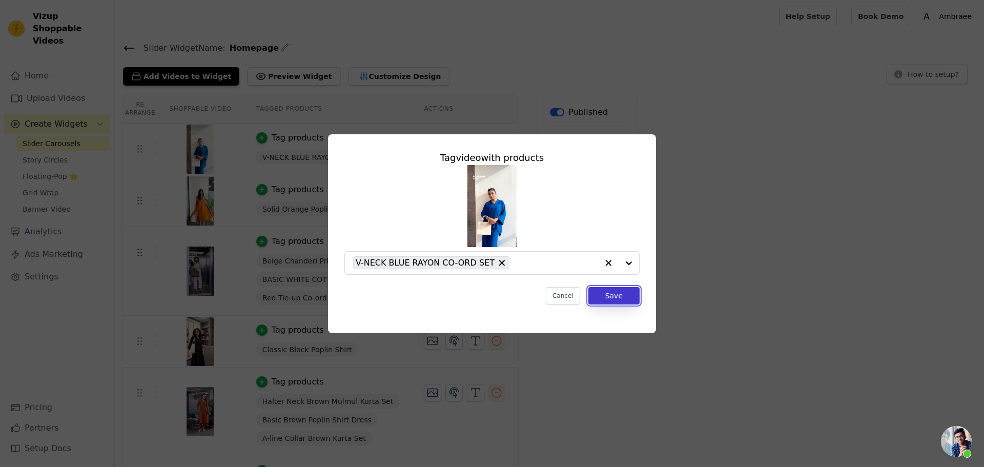
click at [622, 295] on button "Save" at bounding box center [613, 295] width 51 height 17
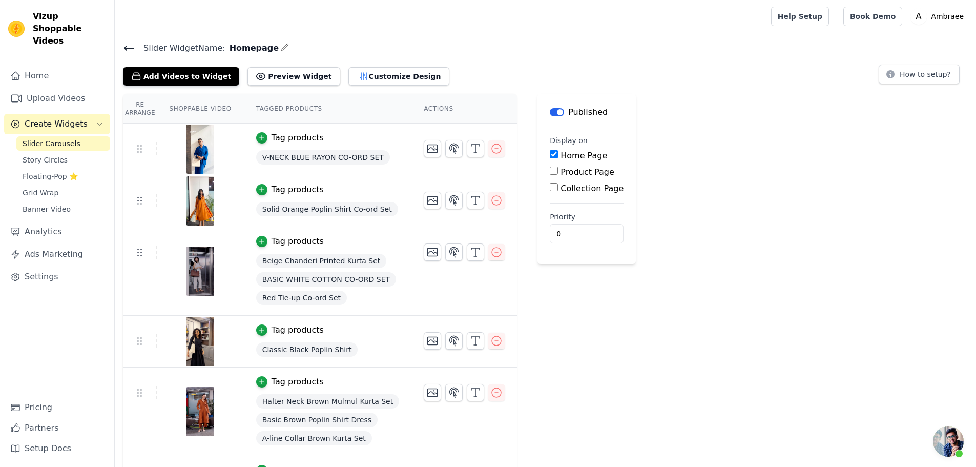
click at [101, 120] on icon "Sidebar" at bounding box center [100, 124] width 8 height 8
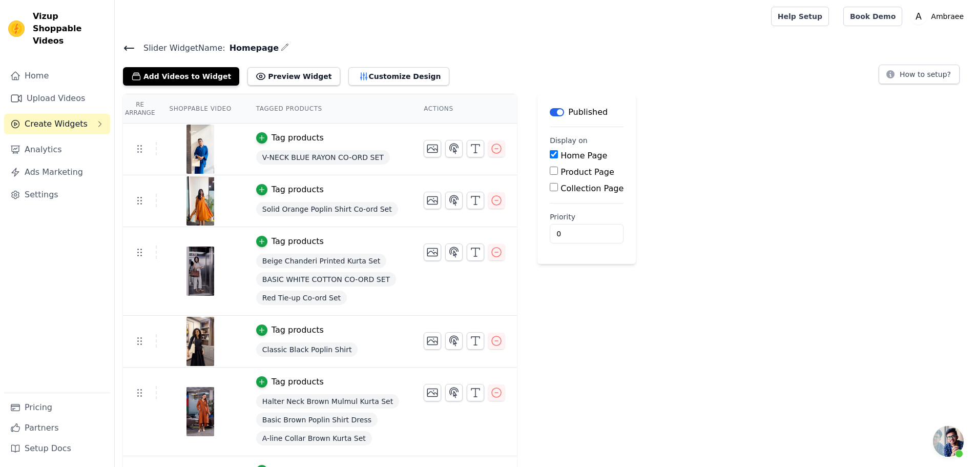
click at [101, 121] on icon "Sidebar" at bounding box center [100, 123] width 3 height 5
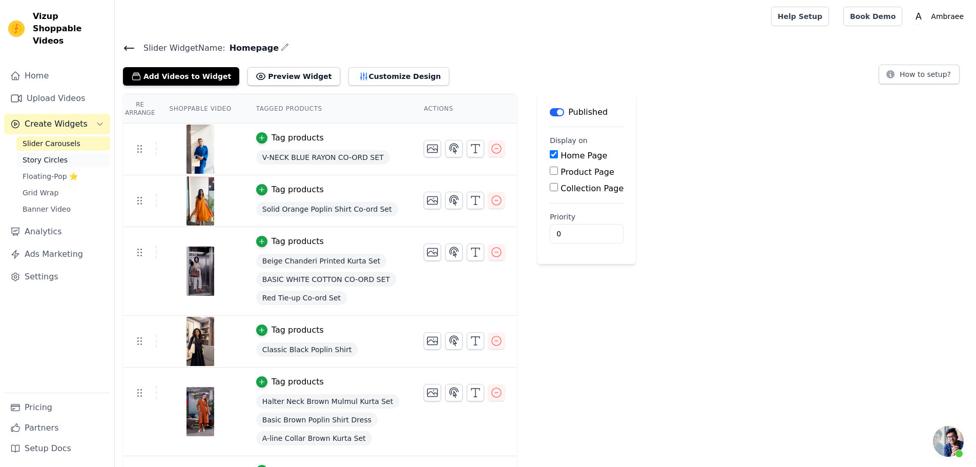
click at [69, 153] on link "Story Circles" at bounding box center [63, 160] width 94 height 14
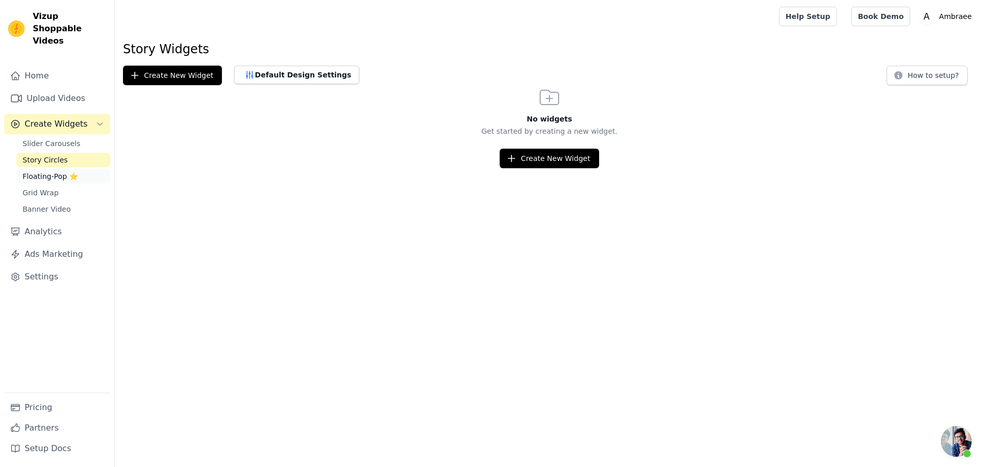
click at [64, 171] on span "Floating-Pop ⭐" at bounding box center [50, 176] width 55 height 10
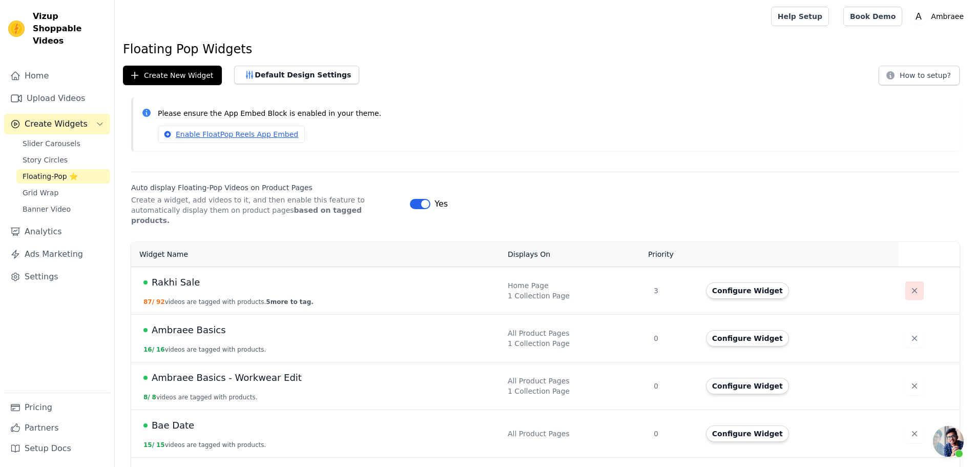
click at [909, 285] on icon "button" at bounding box center [914, 290] width 10 height 10
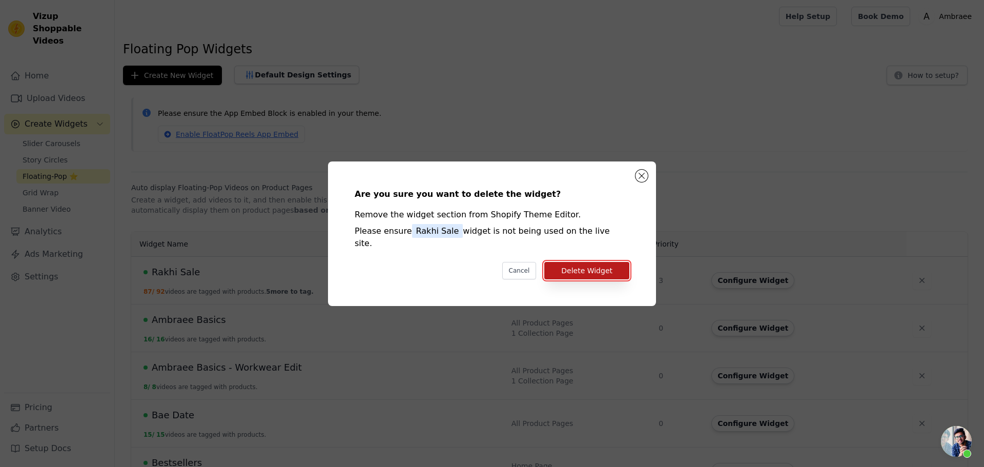
click at [599, 262] on button "Delete Widget" at bounding box center [586, 270] width 85 height 17
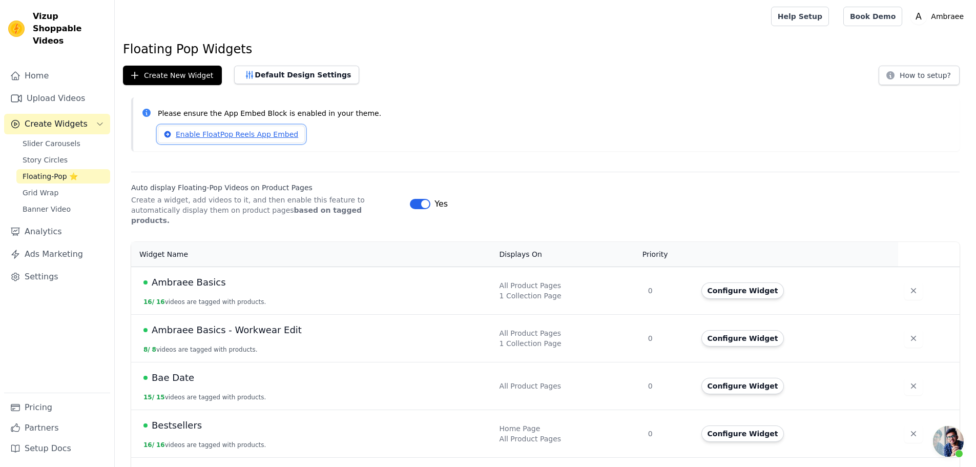
click at [205, 134] on link "Enable FloatPop Reels App Embed" at bounding box center [231, 134] width 147 height 17
click at [173, 74] on button "Create New Widget" at bounding box center [172, 75] width 99 height 19
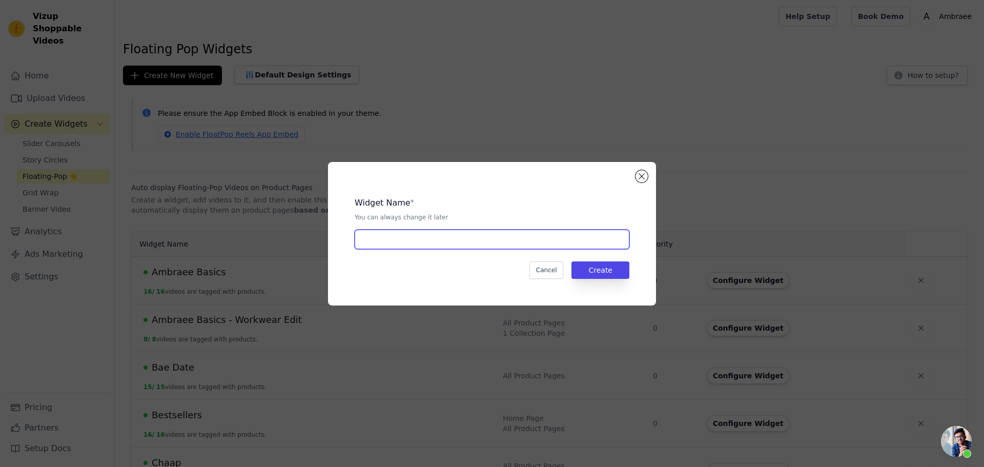
click at [443, 243] on input "text" at bounding box center [491, 239] width 275 height 19
click at [387, 239] on input "text" at bounding box center [491, 239] width 275 height 19
paste input "Durga Shakti Sale"
type input "Durga Shakti Sale"
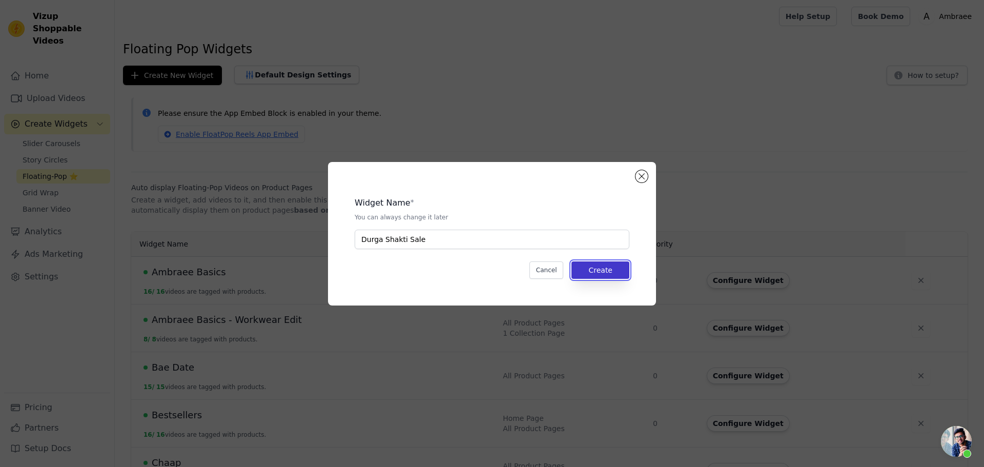
click at [616, 266] on button "Create" at bounding box center [600, 269] width 58 height 17
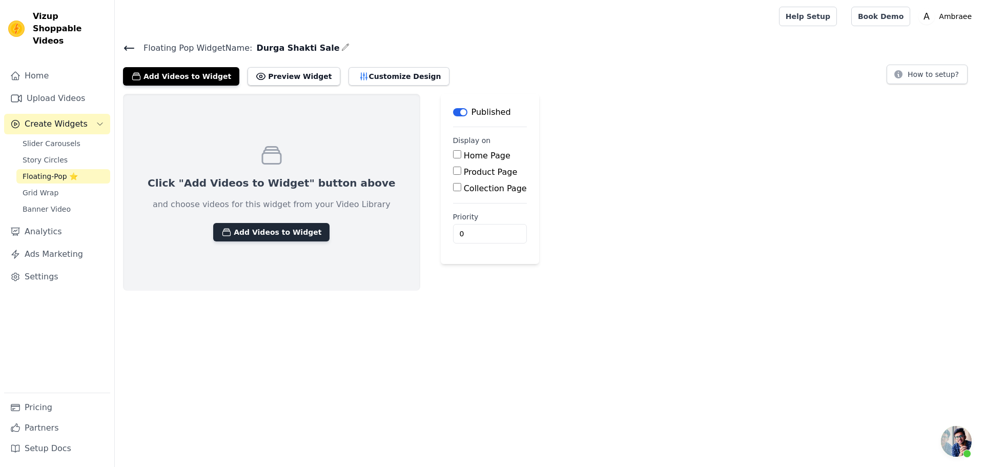
click at [260, 230] on button "Add Videos to Widget" at bounding box center [271, 232] width 116 height 18
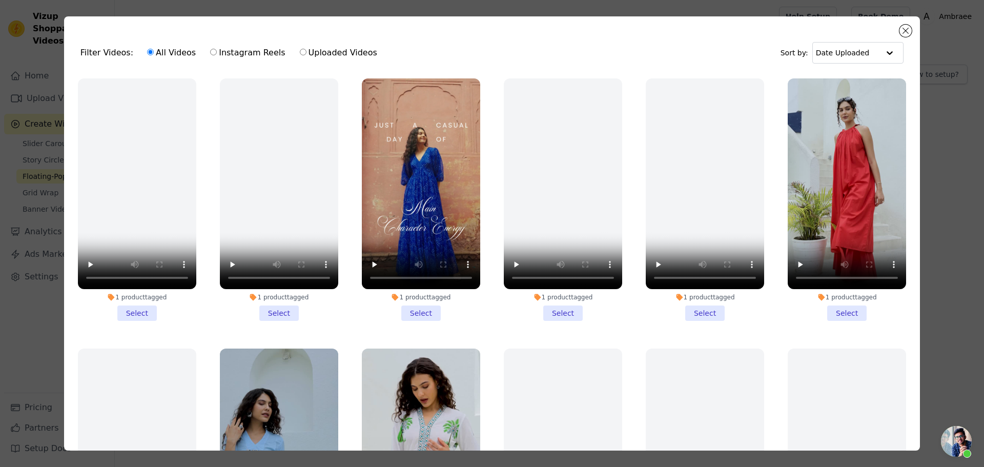
click at [831, 307] on li "1 product tagged Select" at bounding box center [846, 199] width 118 height 242
click at [0, 0] on input "1 product tagged Select" at bounding box center [0, 0] width 0 height 0
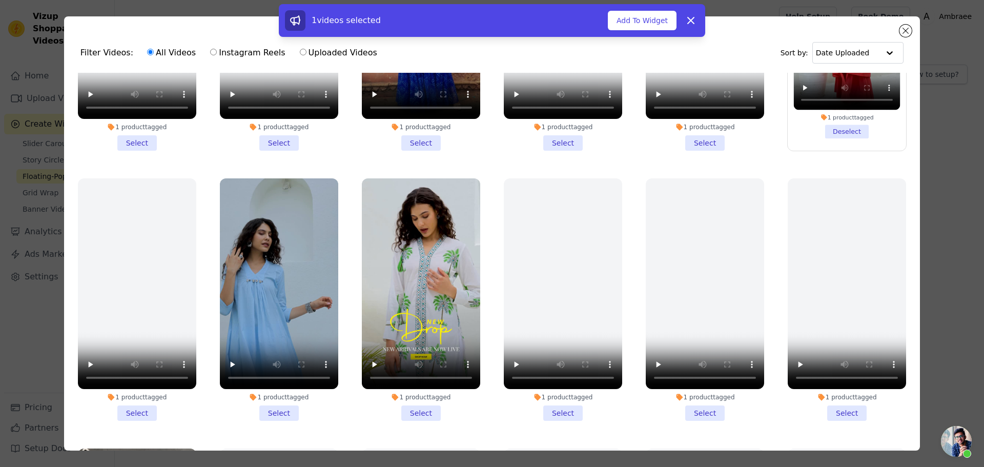
scroll to position [205, 0]
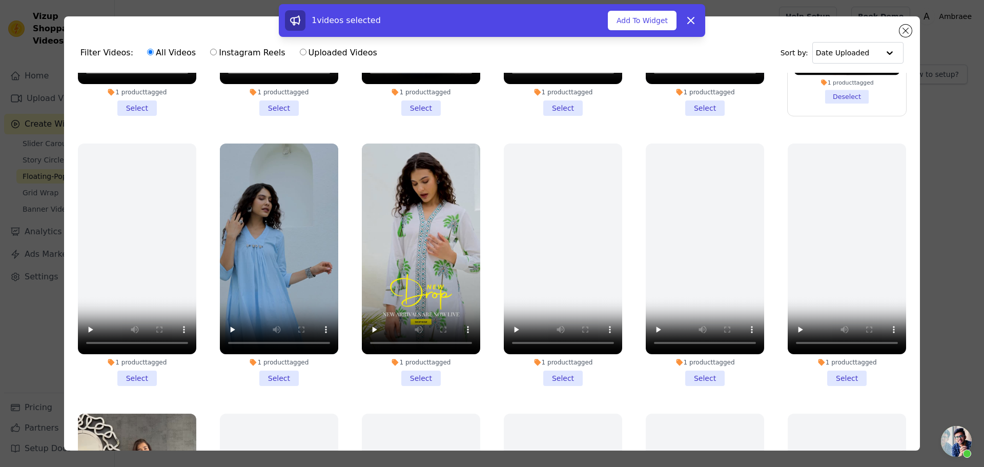
click at [273, 368] on li "1 product tagged Select" at bounding box center [279, 264] width 118 height 242
click at [0, 0] on input "1 product tagged Select" at bounding box center [0, 0] width 0 height 0
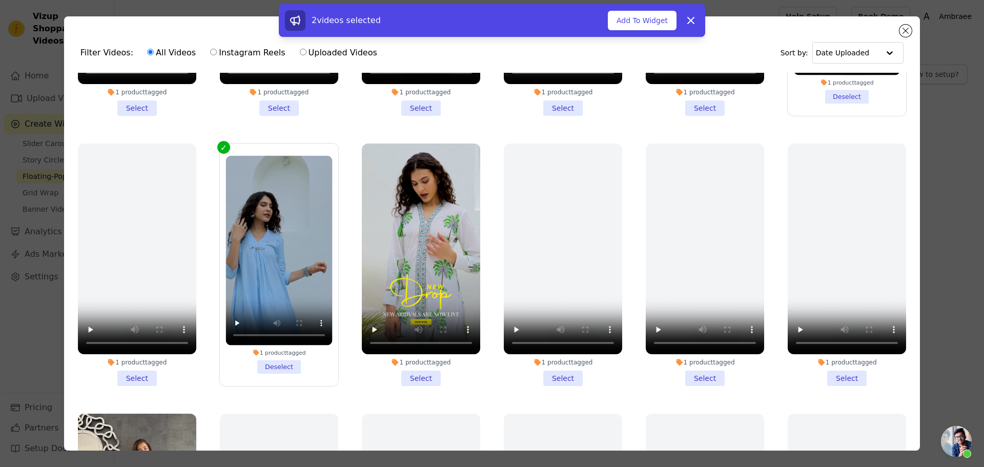
click at [406, 368] on li "1 product tagged Select" at bounding box center [421, 264] width 118 height 242
click at [0, 0] on input "1 product tagged Select" at bounding box center [0, 0] width 0 height 0
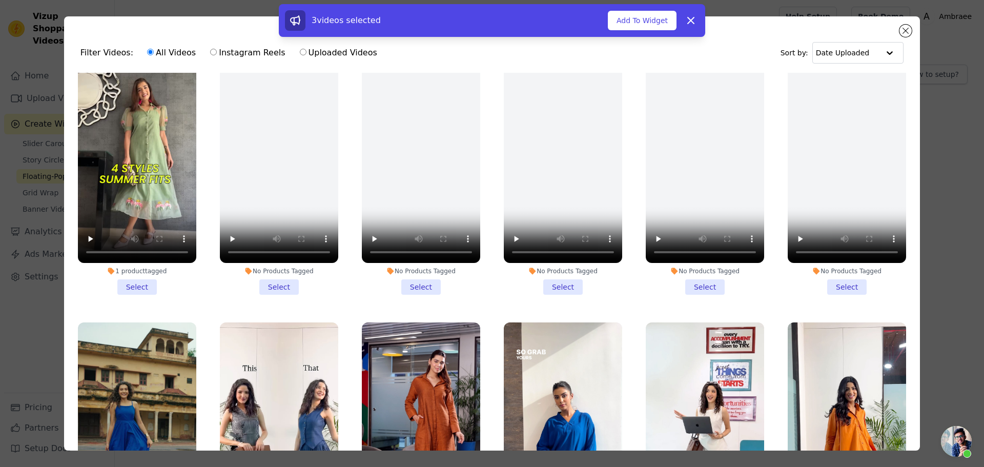
scroll to position [564, 0]
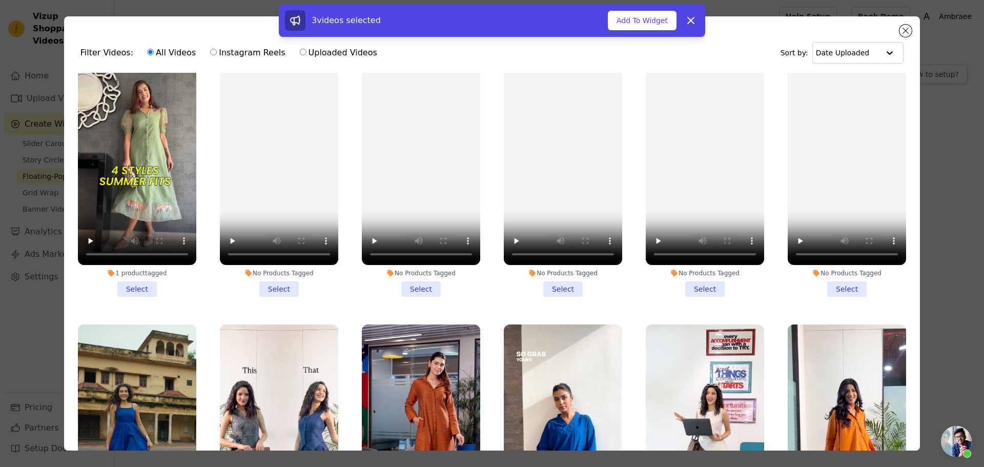
click at [137, 277] on li "1 product tagged Select" at bounding box center [137, 176] width 118 height 242
click at [0, 0] on input "1 product tagged Select" at bounding box center [0, 0] width 0 height 0
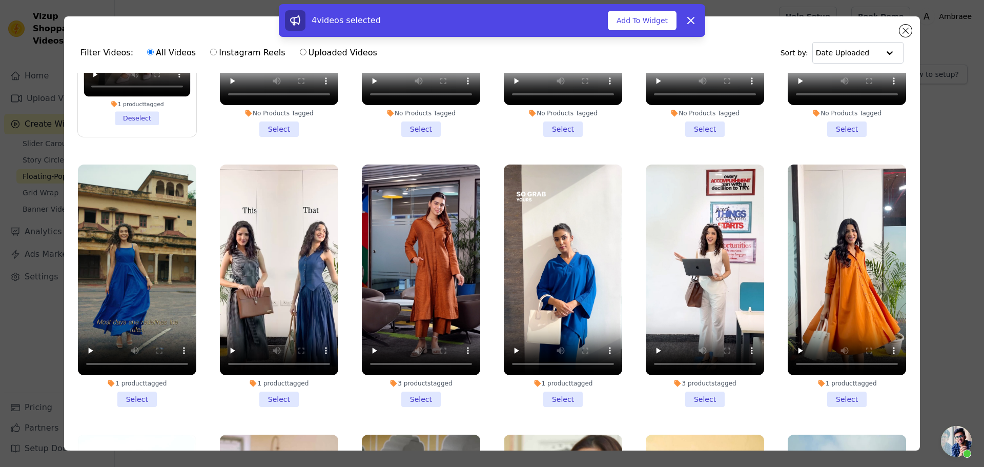
scroll to position [768, 0]
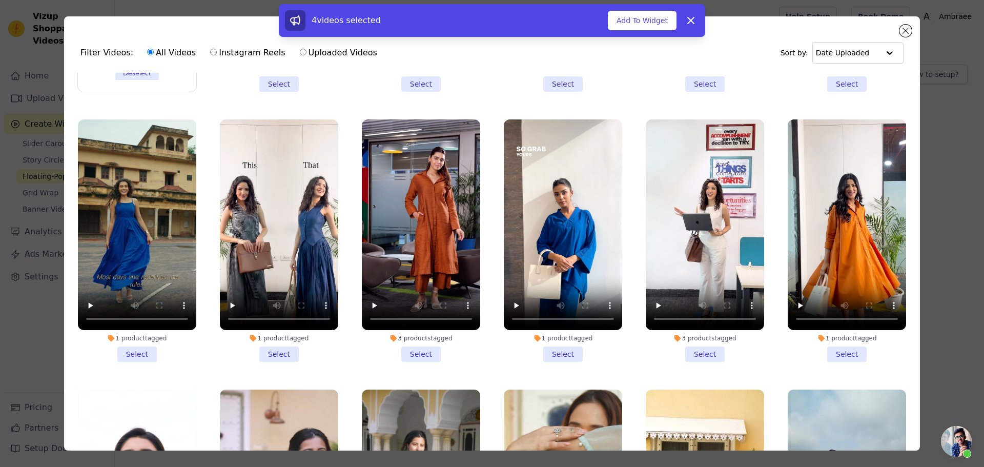
click at [135, 338] on li "1 product tagged Select" at bounding box center [137, 240] width 118 height 242
click at [0, 0] on input "1 product tagged Select" at bounding box center [0, 0] width 0 height 0
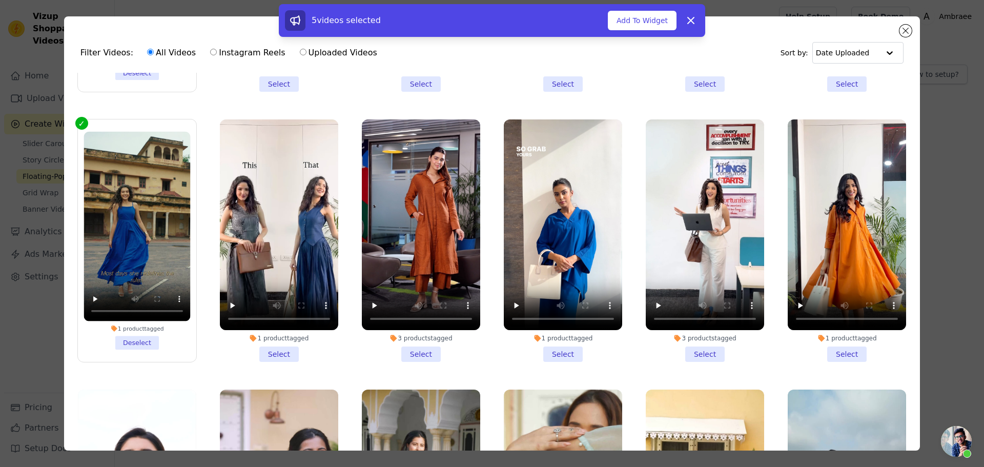
click at [833, 339] on li "1 product tagged Select" at bounding box center [846, 240] width 118 height 242
click at [0, 0] on input "1 product tagged Select" at bounding box center [0, 0] width 0 height 0
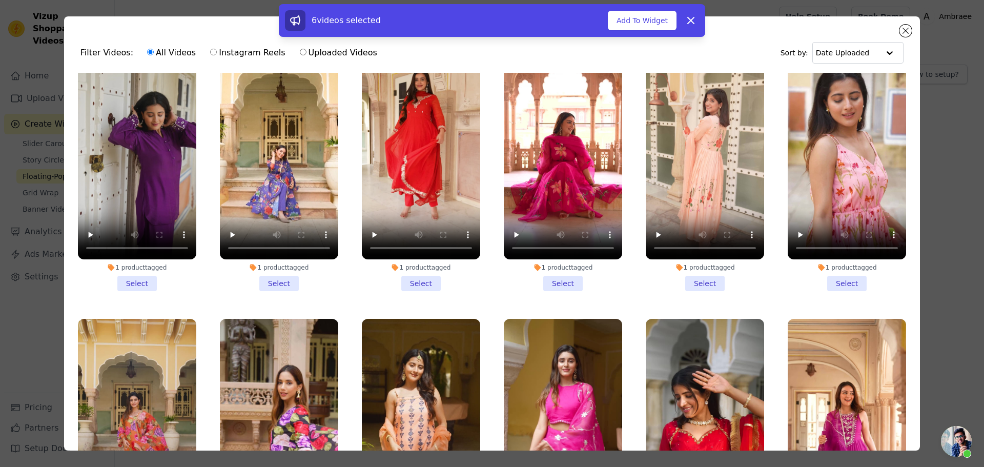
scroll to position [1383, 0]
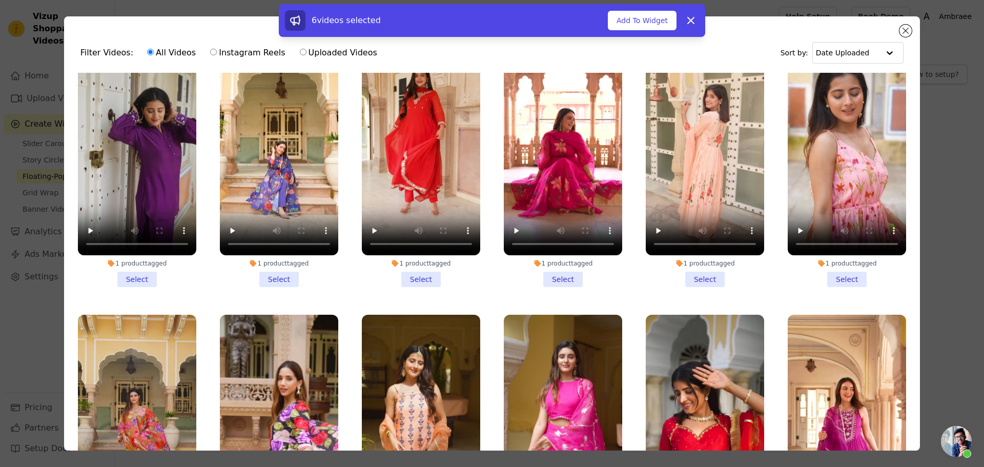
click at [279, 254] on li "1 product tagged Select" at bounding box center [279, 166] width 118 height 242
click at [0, 0] on input "1 product tagged Select" at bounding box center [0, 0] width 0 height 0
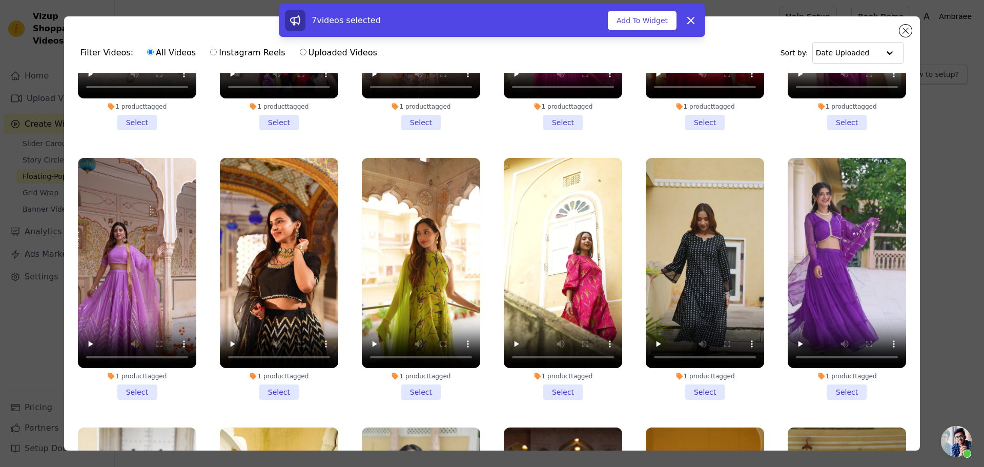
scroll to position [1844, 0]
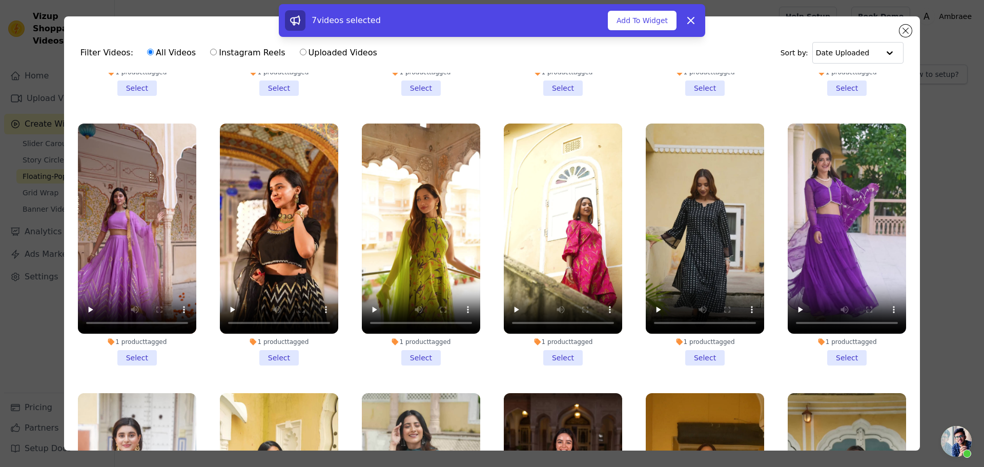
click at [836, 325] on li "1 product tagged Select" at bounding box center [846, 244] width 118 height 242
click at [0, 0] on input "1 product tagged Select" at bounding box center [0, 0] width 0 height 0
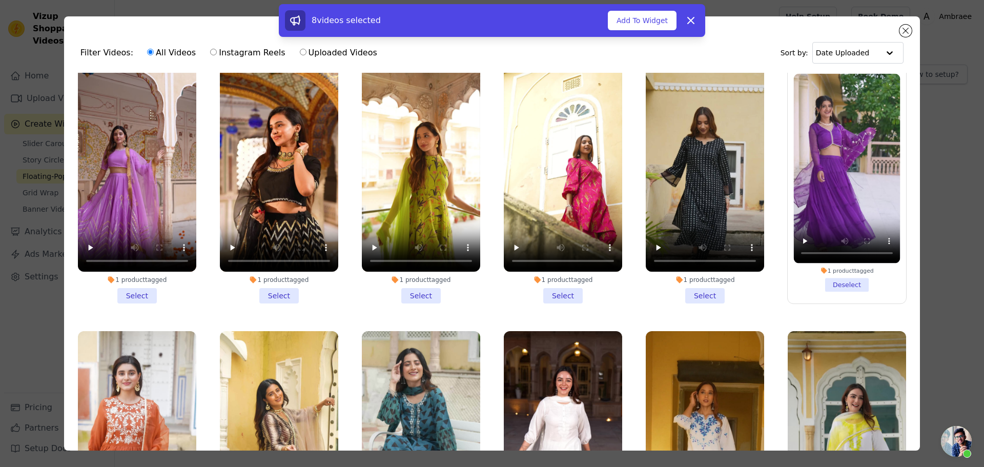
scroll to position [1895, 0]
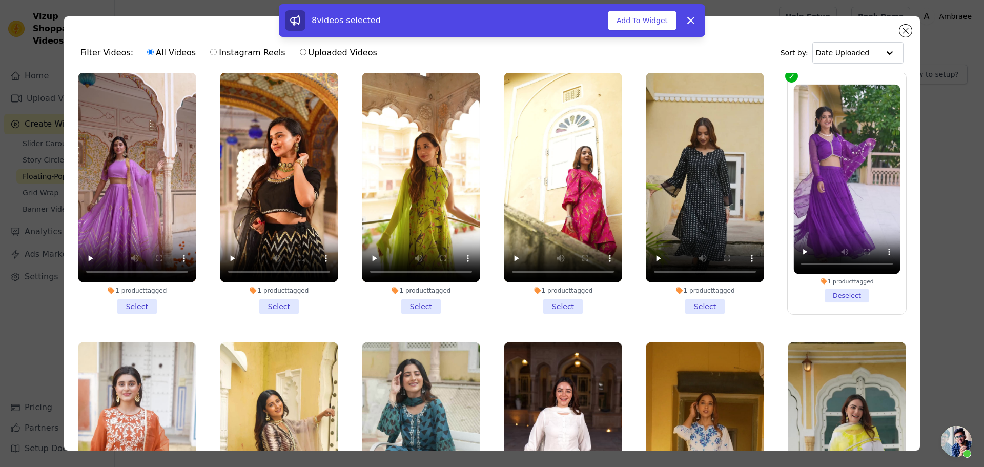
click at [556, 275] on li "1 product tagged Select" at bounding box center [563, 193] width 118 height 242
click at [0, 0] on input "1 product tagged Select" at bounding box center [0, 0] width 0 height 0
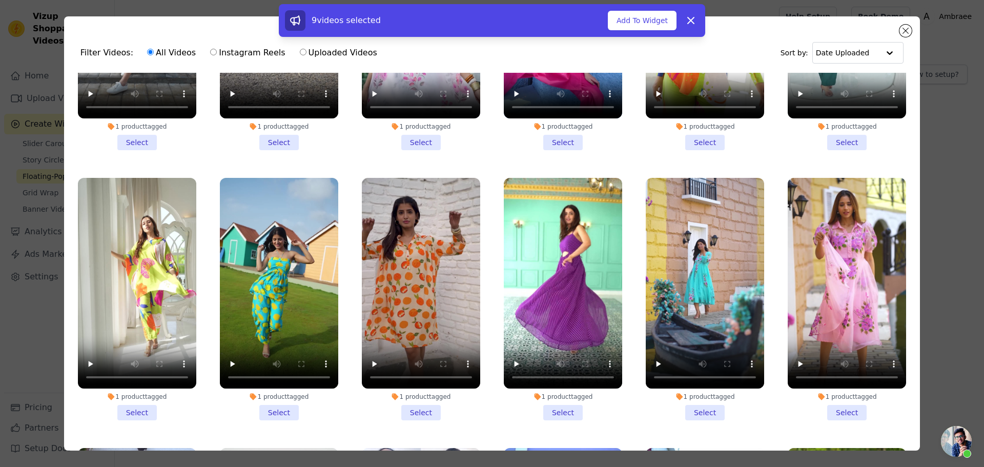
scroll to position [3688, 0]
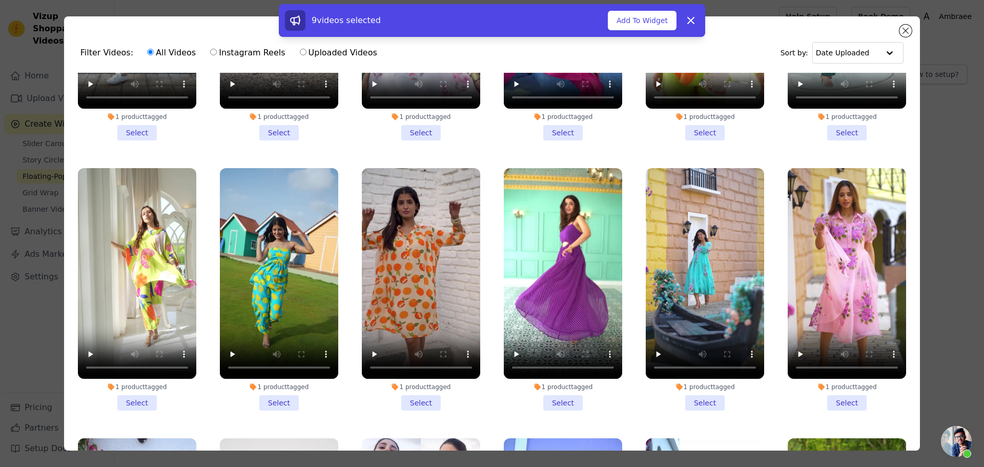
click at [138, 343] on li "1 product tagged Select" at bounding box center [137, 289] width 118 height 242
click at [0, 0] on input "1 product tagged Select" at bounding box center [0, 0] width 0 height 0
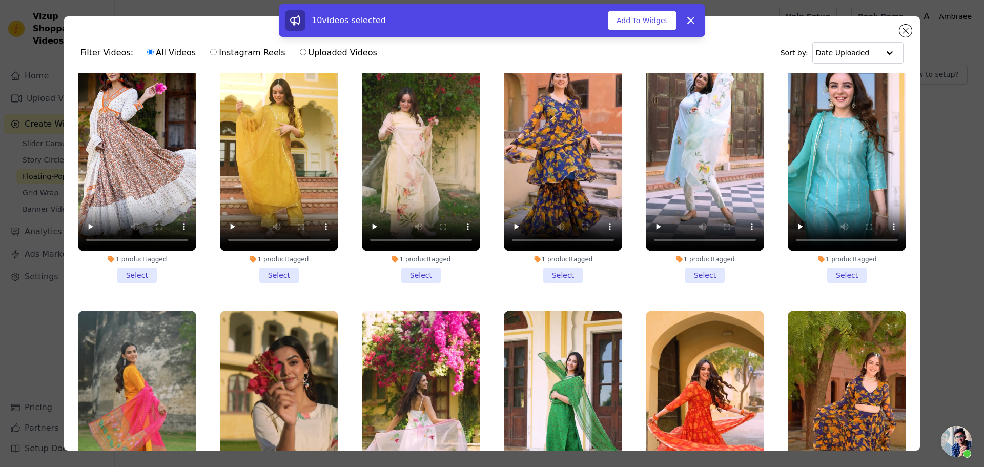
scroll to position [5063, 0]
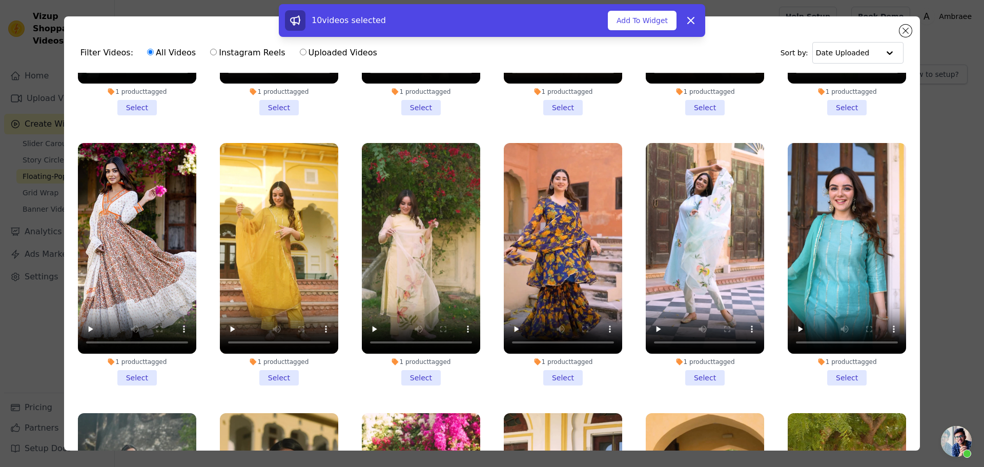
click at [275, 300] on li "1 product tagged Select" at bounding box center [279, 264] width 118 height 242
click at [0, 0] on input "1 product tagged Select" at bounding box center [0, 0] width 0 height 0
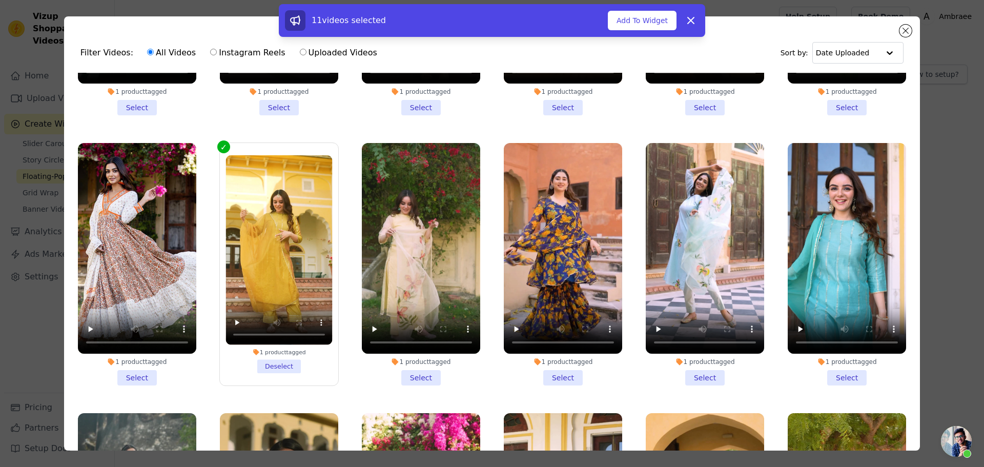
click at [561, 301] on li "1 product tagged Select" at bounding box center [563, 264] width 118 height 242
click at [0, 0] on input "1 product tagged Select" at bounding box center [0, 0] width 0 height 0
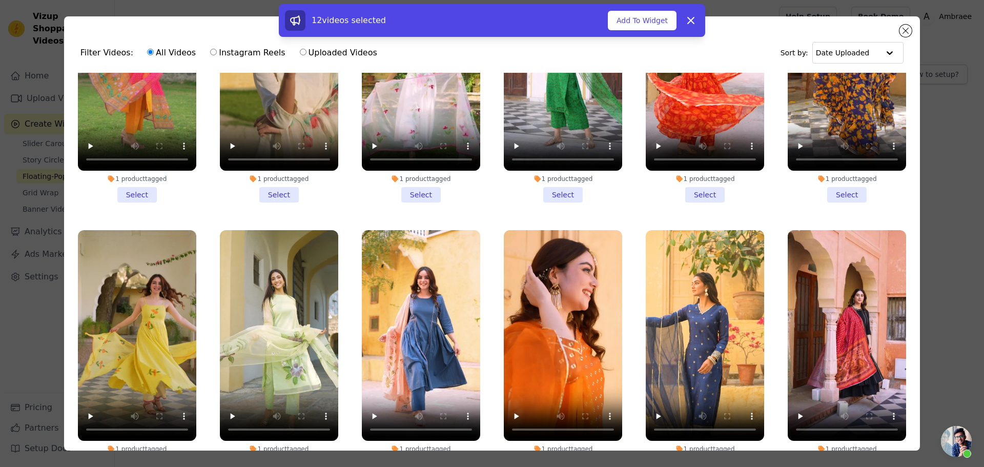
scroll to position [5524, 0]
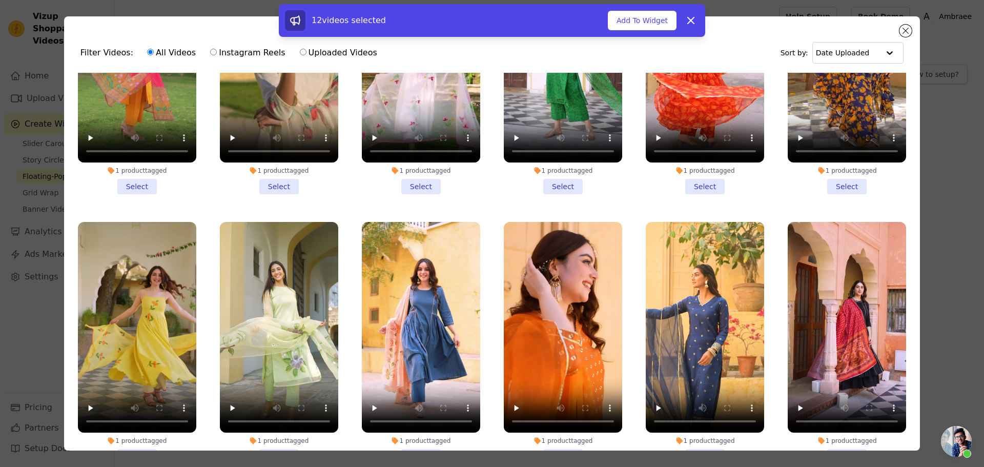
click at [133, 371] on li "1 product tagged Select" at bounding box center [137, 343] width 118 height 242
click at [0, 0] on input "1 product tagged Select" at bounding box center [0, 0] width 0 height 0
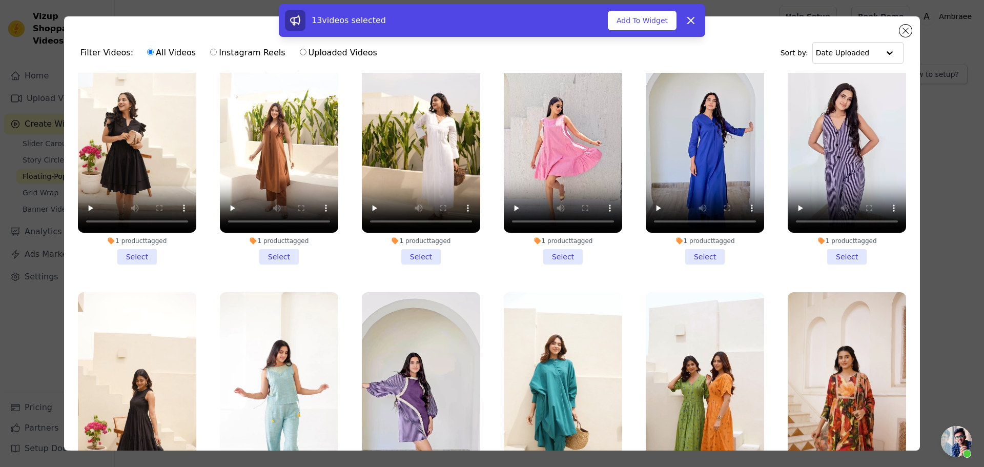
scroll to position [7624, 0]
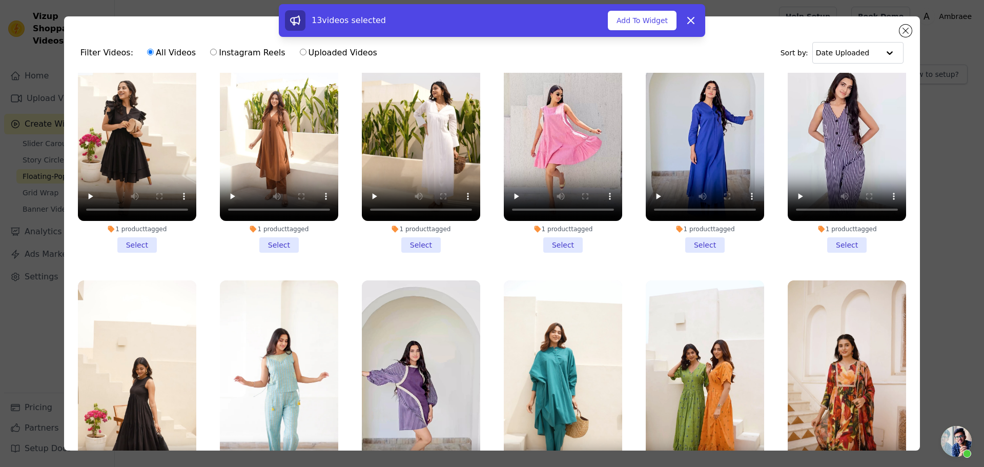
click at [551, 400] on li "1 product tagged Select" at bounding box center [563, 401] width 118 height 242
click at [0, 0] on input "1 product tagged Select" at bounding box center [0, 0] width 0 height 0
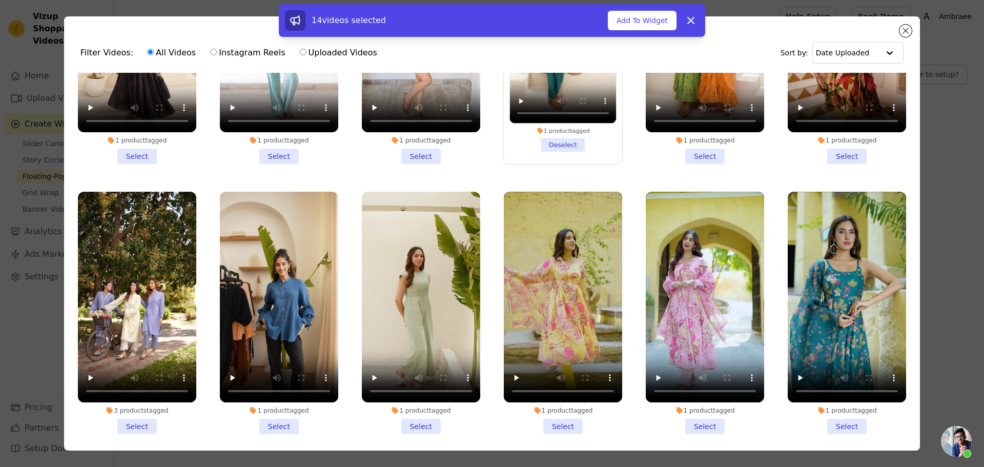
scroll to position [8188, 0]
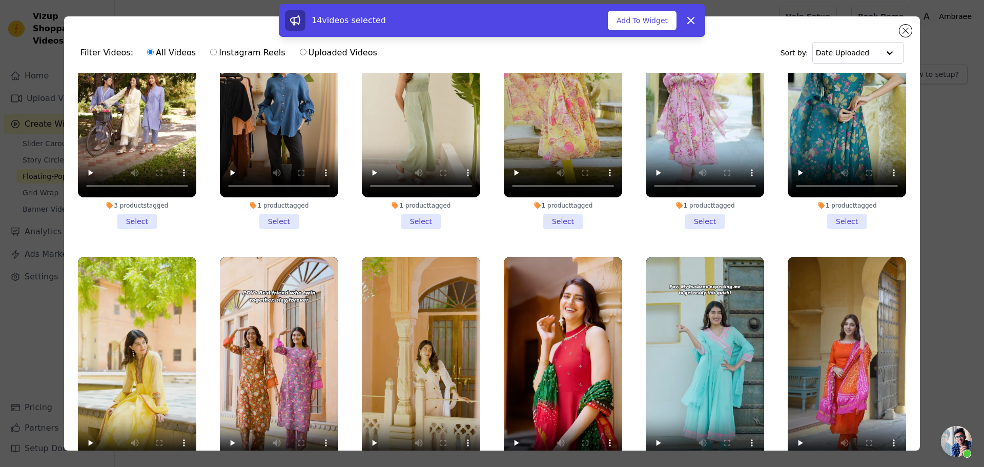
click at [546, 369] on li "1 product tagged Select" at bounding box center [563, 378] width 118 height 242
click at [0, 0] on input "1 product tagged Select" at bounding box center [0, 0] width 0 height 0
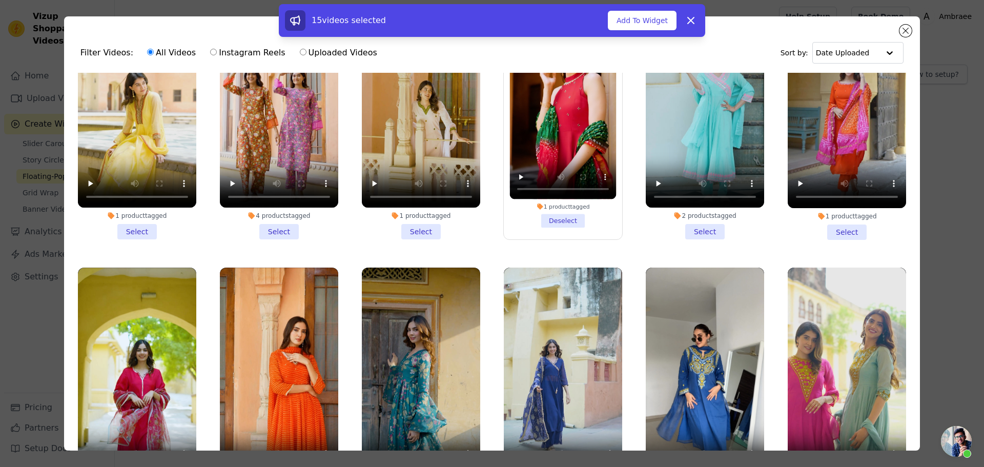
scroll to position [8495, 0]
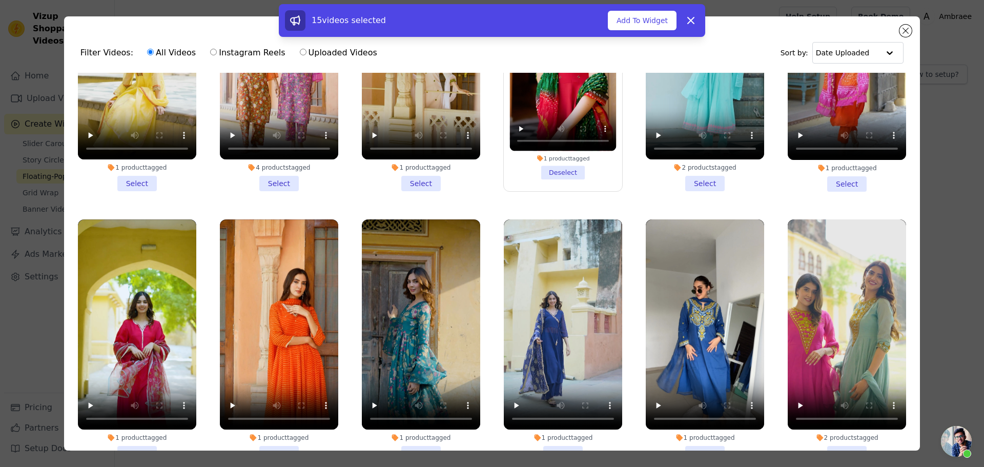
click at [137, 326] on li "1 product tagged Select" at bounding box center [137, 340] width 118 height 242
click at [0, 0] on input "1 product tagged Select" at bounding box center [0, 0] width 0 height 0
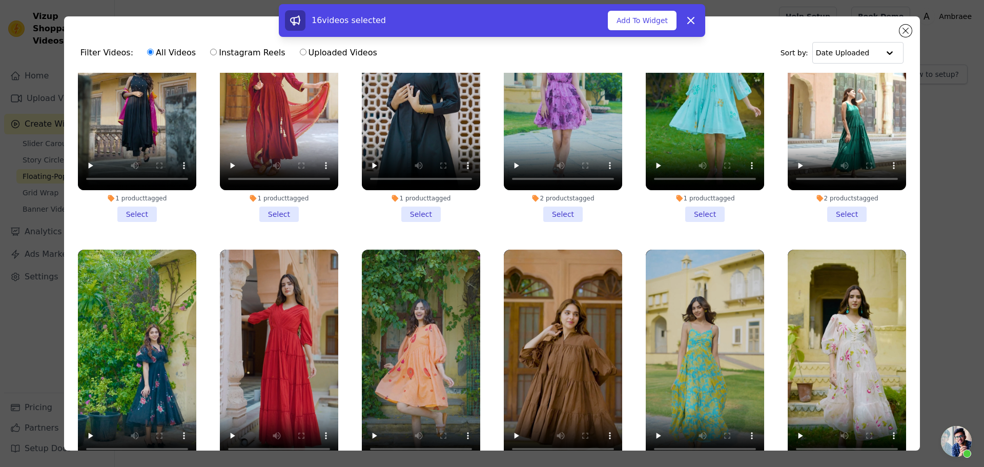
scroll to position [9007, 0]
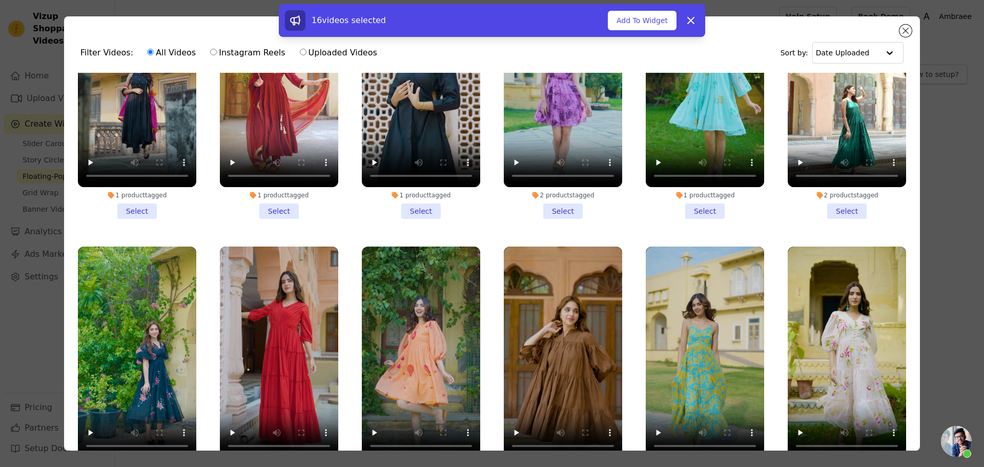
click at [139, 347] on li "1 product tagged Select" at bounding box center [137, 367] width 118 height 242
click at [0, 0] on input "1 product tagged Select" at bounding box center [0, 0] width 0 height 0
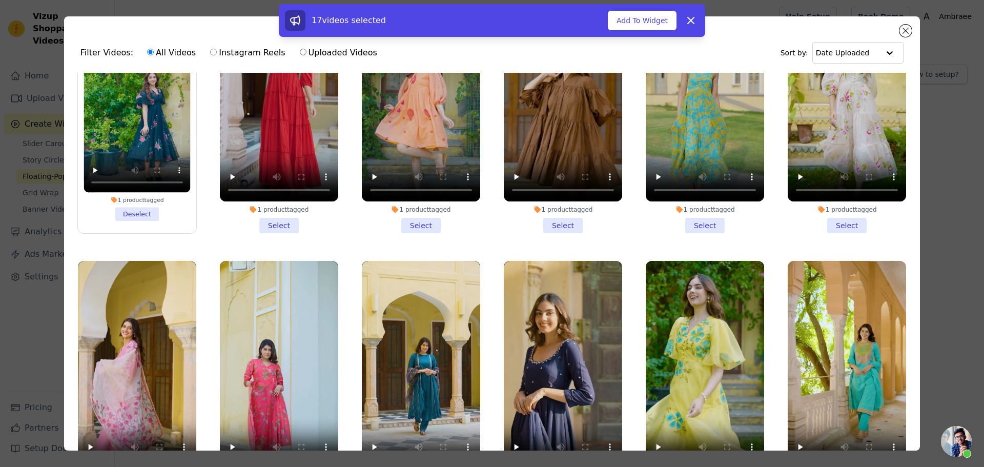
scroll to position [9264, 0]
click at [697, 357] on li "1 product tagged Select" at bounding box center [704, 381] width 118 height 242
click at [0, 0] on input "1 product tagged Select" at bounding box center [0, 0] width 0 height 0
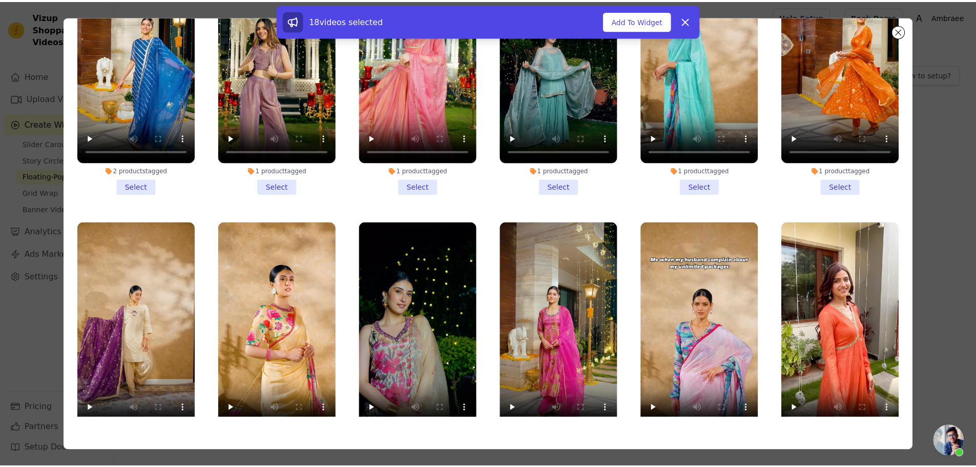
scroll to position [10260, 0]
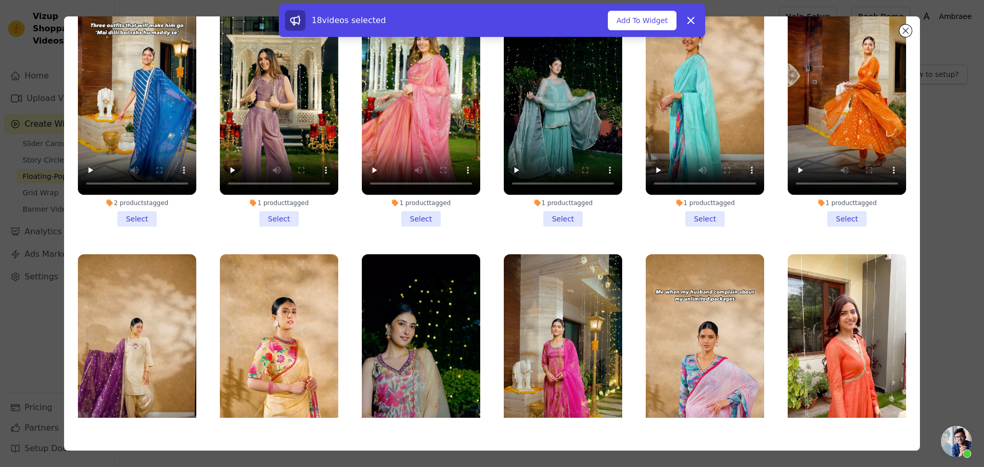
click at [144, 333] on li "1 product tagged Select" at bounding box center [137, 375] width 118 height 242
click at [0, 0] on input "1 product tagged Select" at bounding box center [0, 0] width 0 height 0
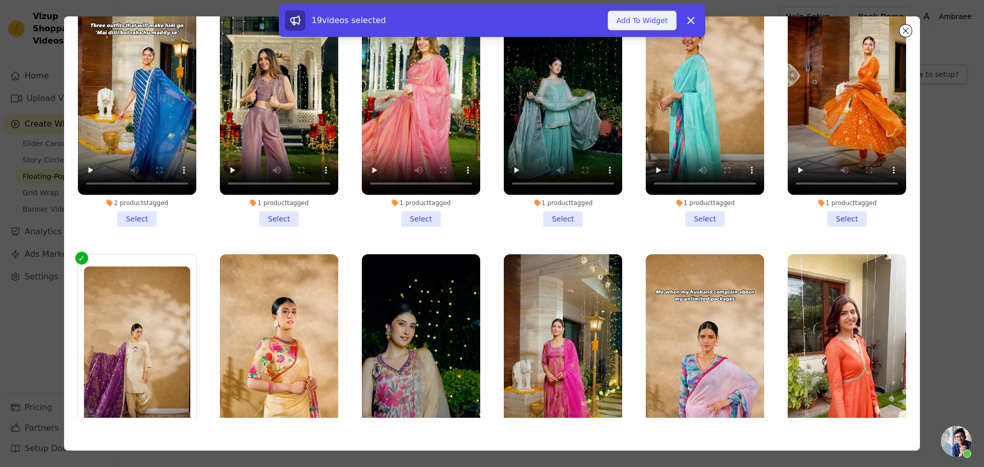
click at [641, 19] on button "Add To Widget" at bounding box center [642, 20] width 69 height 19
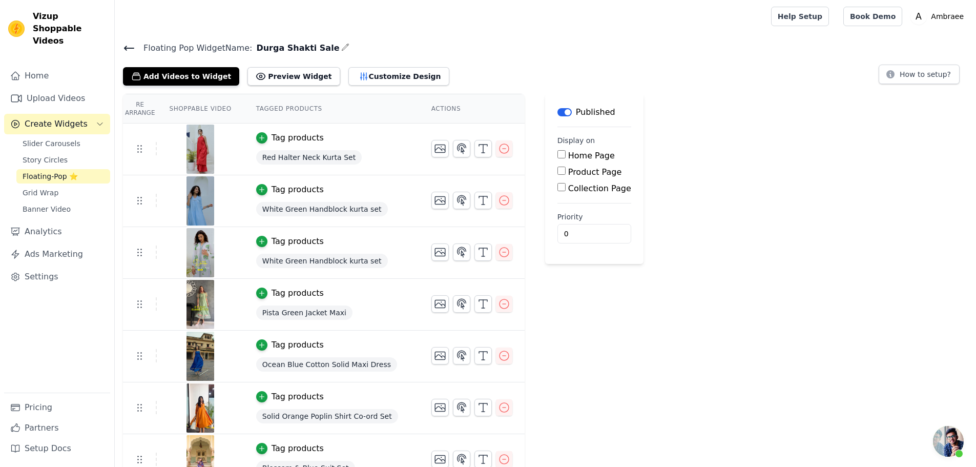
click at [557, 153] on input "Home Page" at bounding box center [561, 154] width 8 height 8
checkbox input "true"
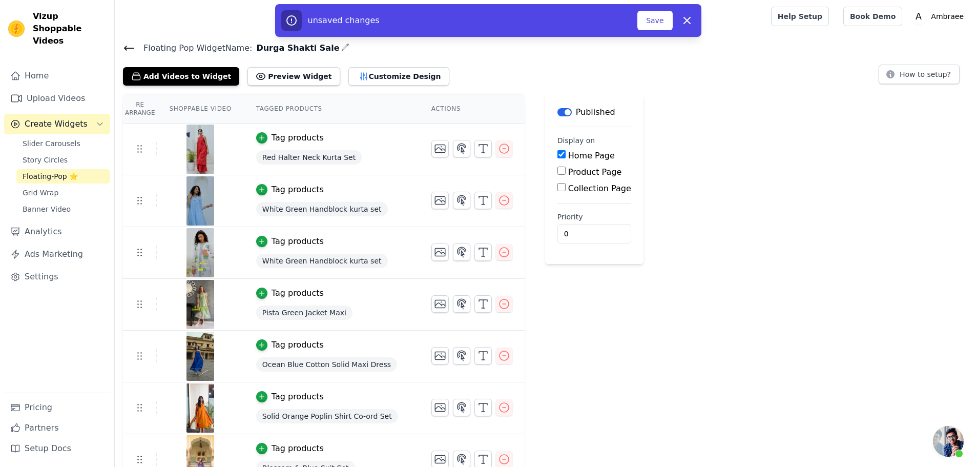
click at [557, 171] on input "Product Page" at bounding box center [561, 170] width 8 height 8
checkbox input "true"
click at [566, 201] on input "Specific Product Pages" at bounding box center [570, 199] width 8 height 8
radio input "true"
click at [566, 222] on button "Select Products" at bounding box center [600, 223] width 69 height 17
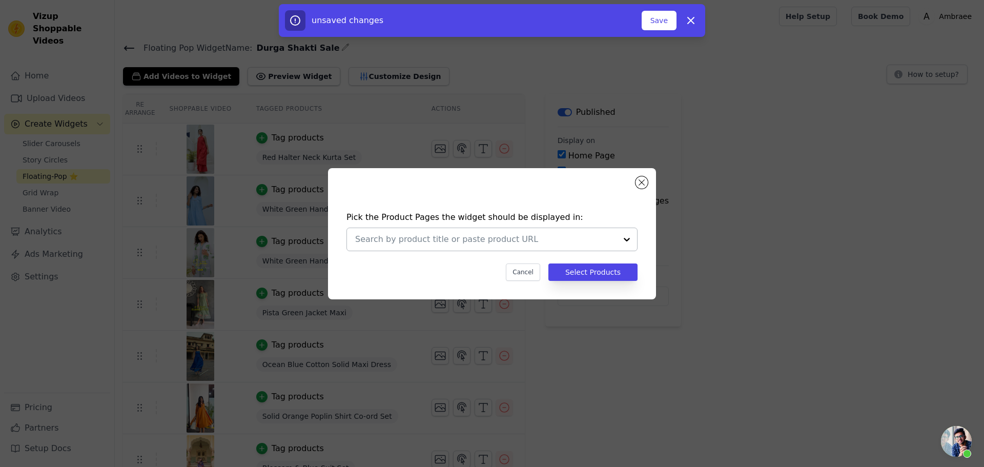
click at [624, 238] on div at bounding box center [626, 239] width 20 height 23
click at [677, 224] on div "Pick the Product Pages the widget should be displayed in: Cancel Select Products" at bounding box center [491, 234] width 951 height 164
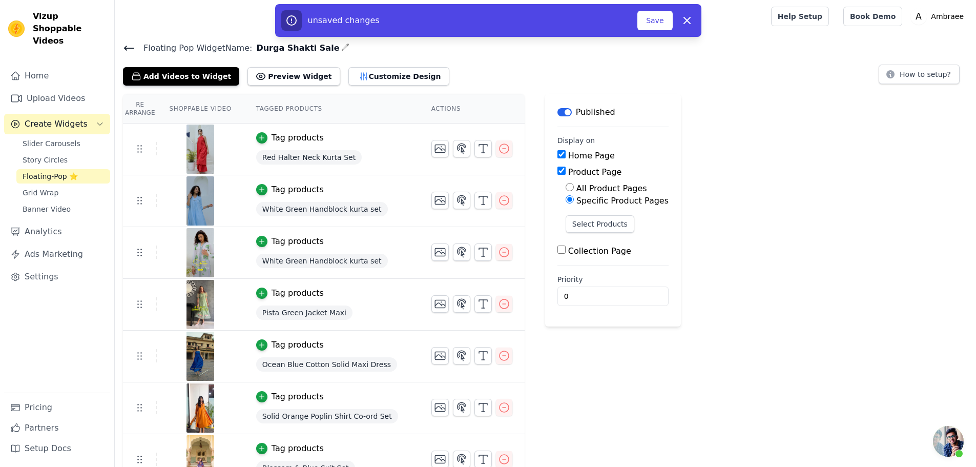
click at [566, 188] on input "All Product Pages" at bounding box center [570, 187] width 8 height 8
radio input "true"
click at [566, 199] on input "Specific Product Pages" at bounding box center [570, 199] width 8 height 8
radio input "true"
click at [660, 21] on button "Save" at bounding box center [654, 20] width 35 height 19
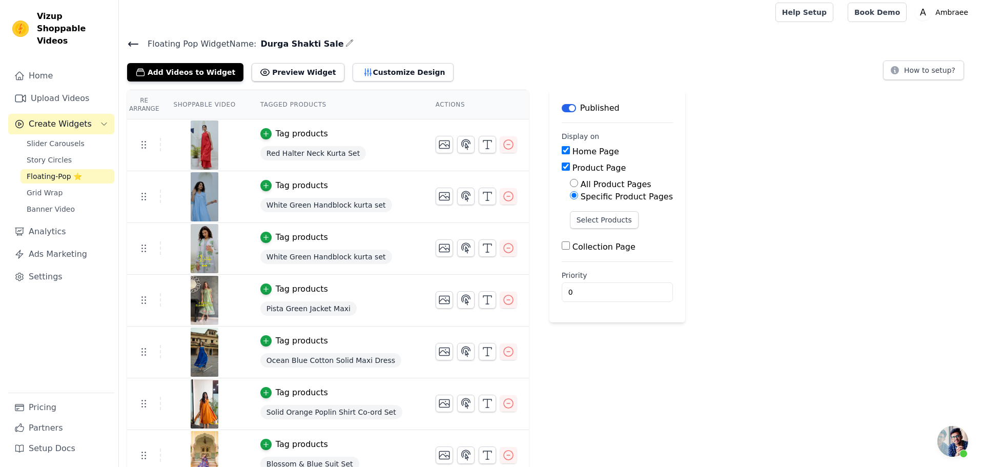
scroll to position [0, 0]
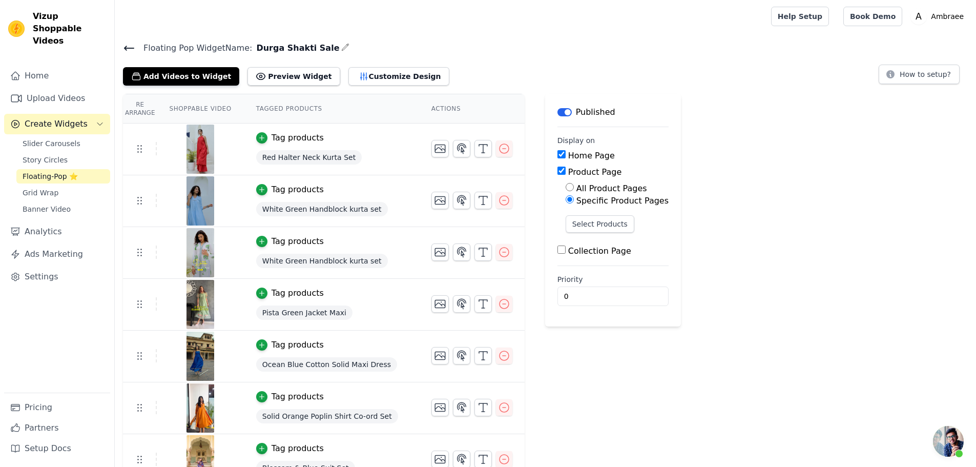
click at [557, 251] on input "Collection Page" at bounding box center [561, 249] width 8 height 8
checkbox input "true"
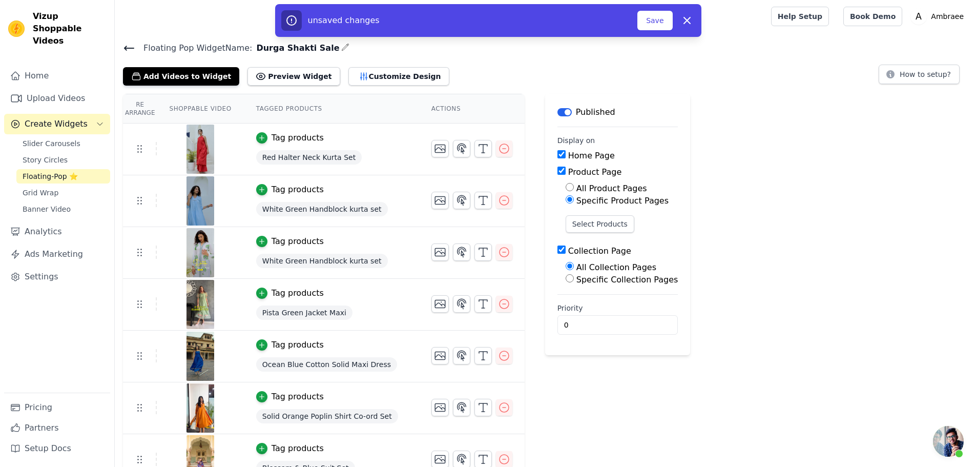
click at [566, 278] on input "Specific Collection Pages" at bounding box center [570, 278] width 8 height 8
radio input "true"
click at [582, 225] on button "Select Products" at bounding box center [600, 223] width 69 height 17
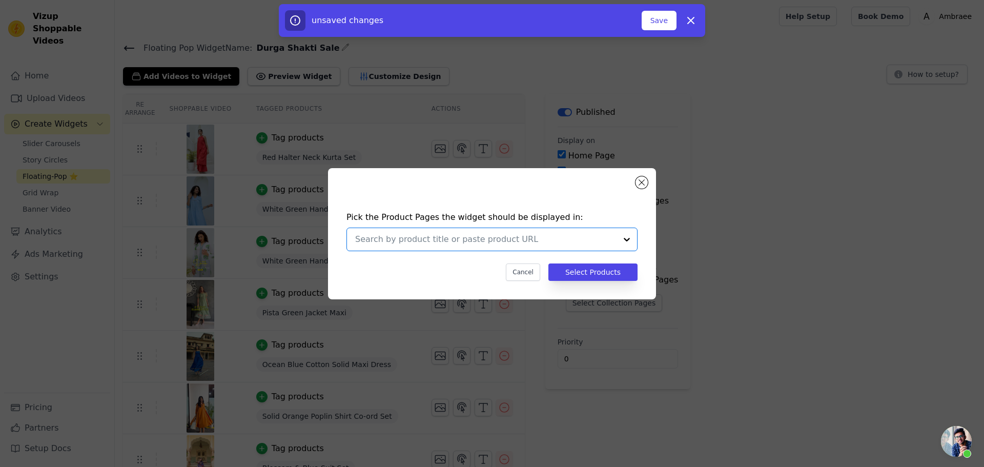
click at [496, 239] on input "text" at bounding box center [485, 239] width 261 height 12
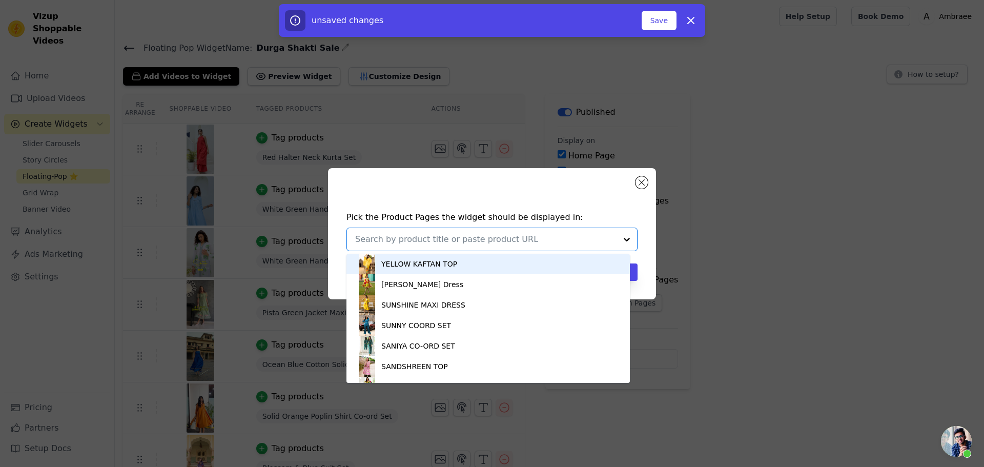
paste input "Durga Shakti Sale"
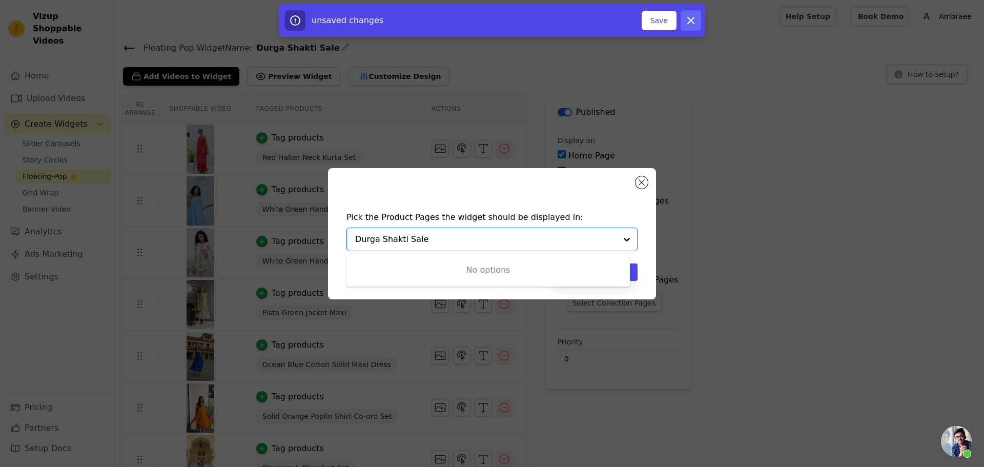
type input "Durga Shakti Sale"
